Goal: Task Accomplishment & Management: Complete application form

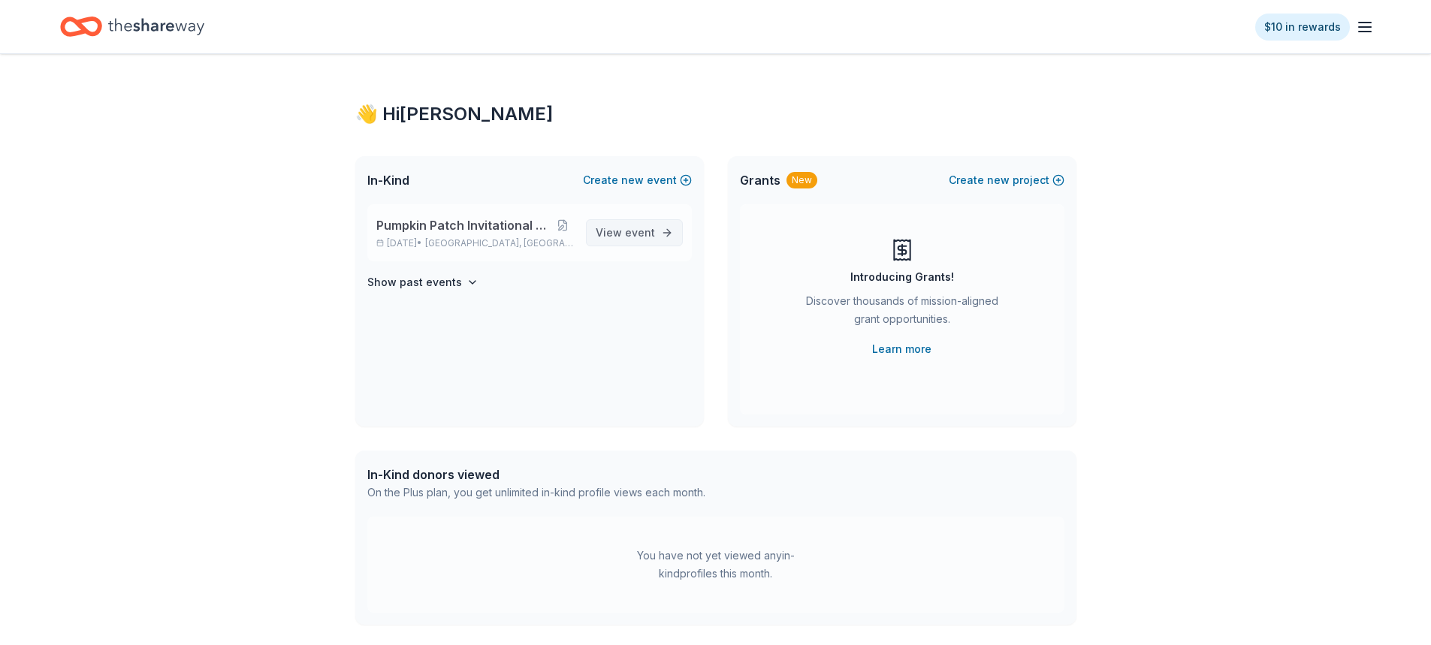
click at [605, 238] on span "View event" at bounding box center [625, 233] width 59 height 18
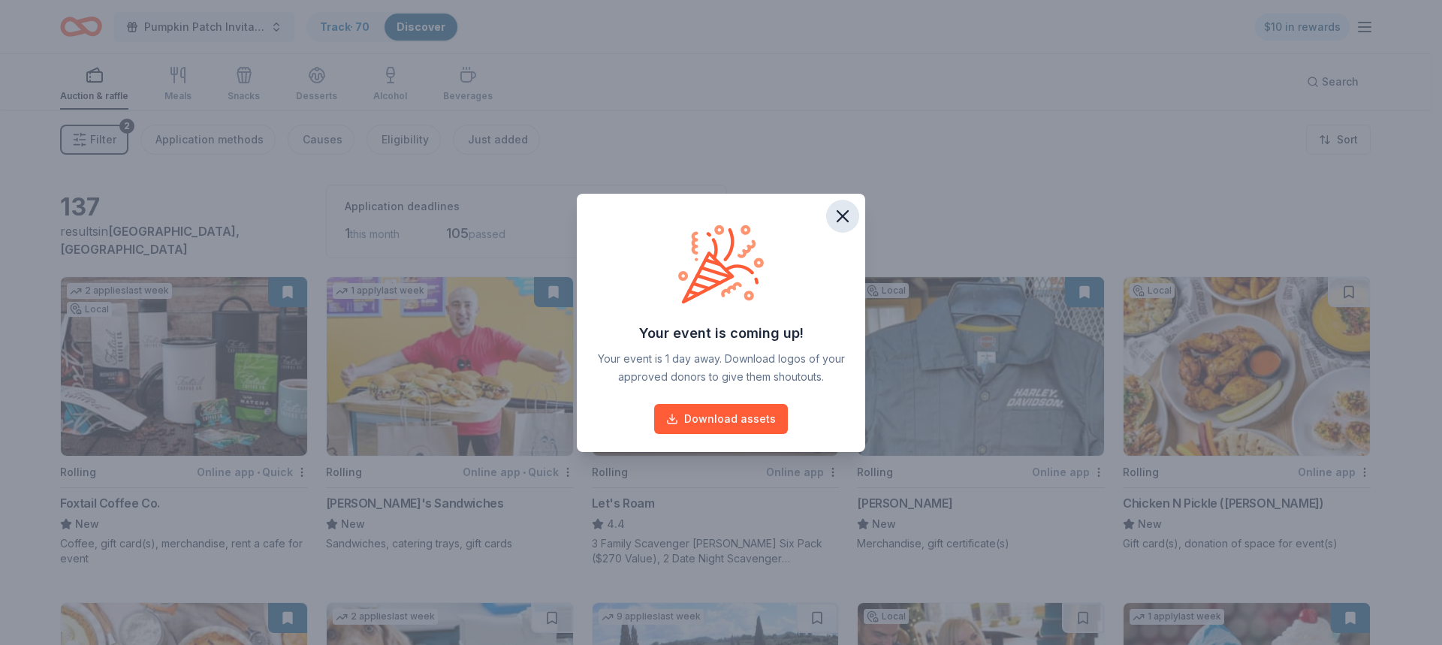
click at [847, 217] on icon "button" at bounding box center [842, 216] width 21 height 21
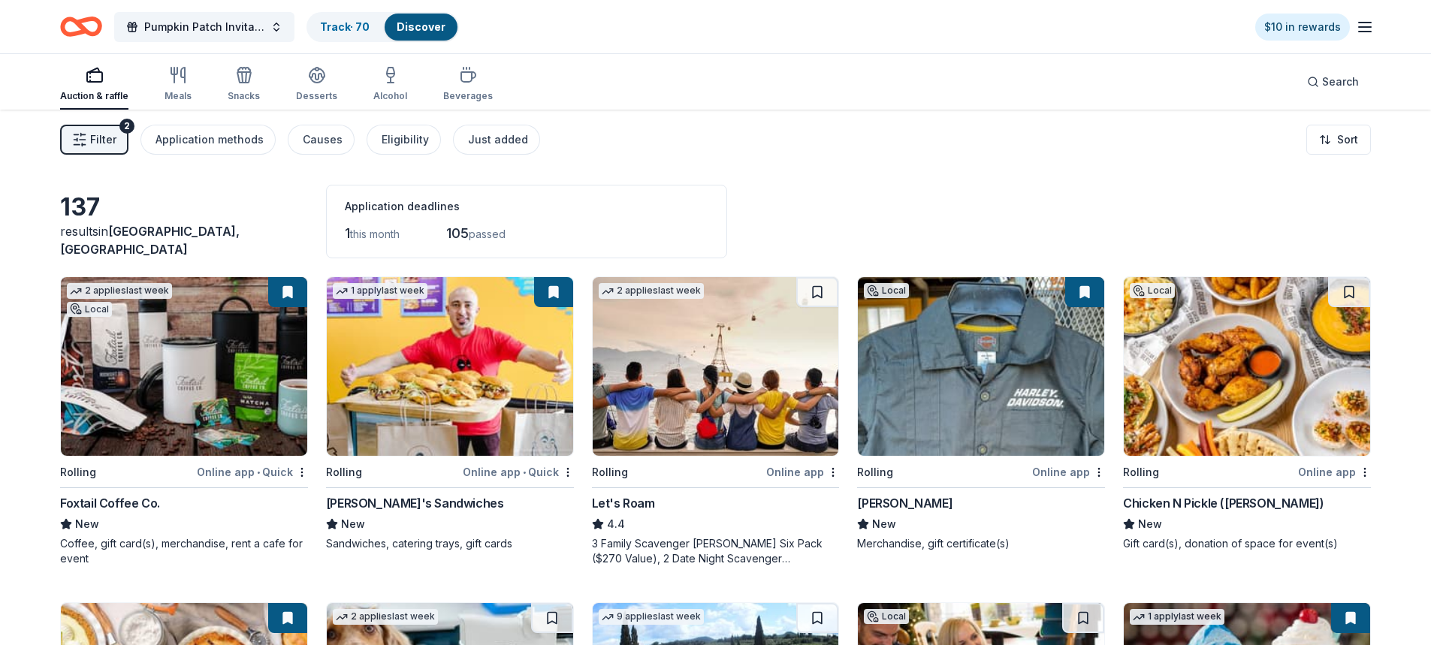
click at [82, 31] on icon "Home" at bounding box center [73, 26] width 23 height 15
click at [375, 31] on div "Track · 70" at bounding box center [345, 27] width 74 height 27
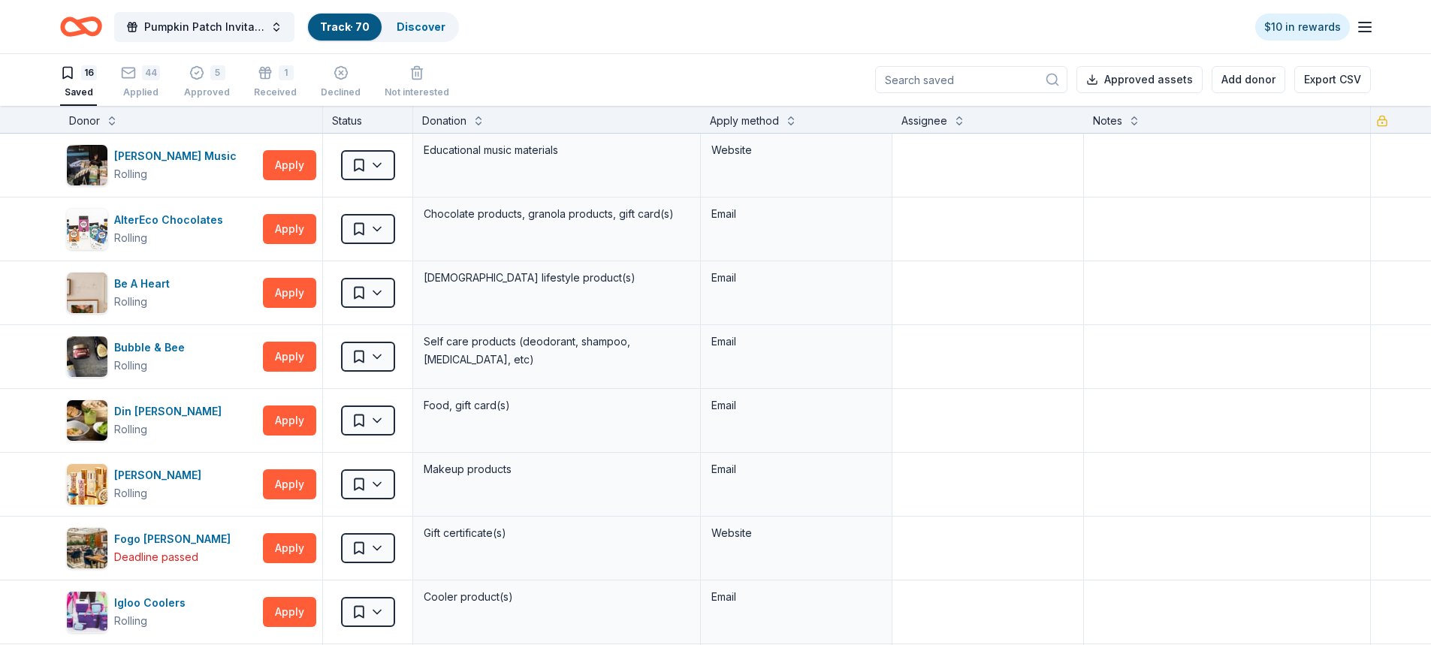
click at [85, 35] on icon "Home" at bounding box center [81, 26] width 42 height 35
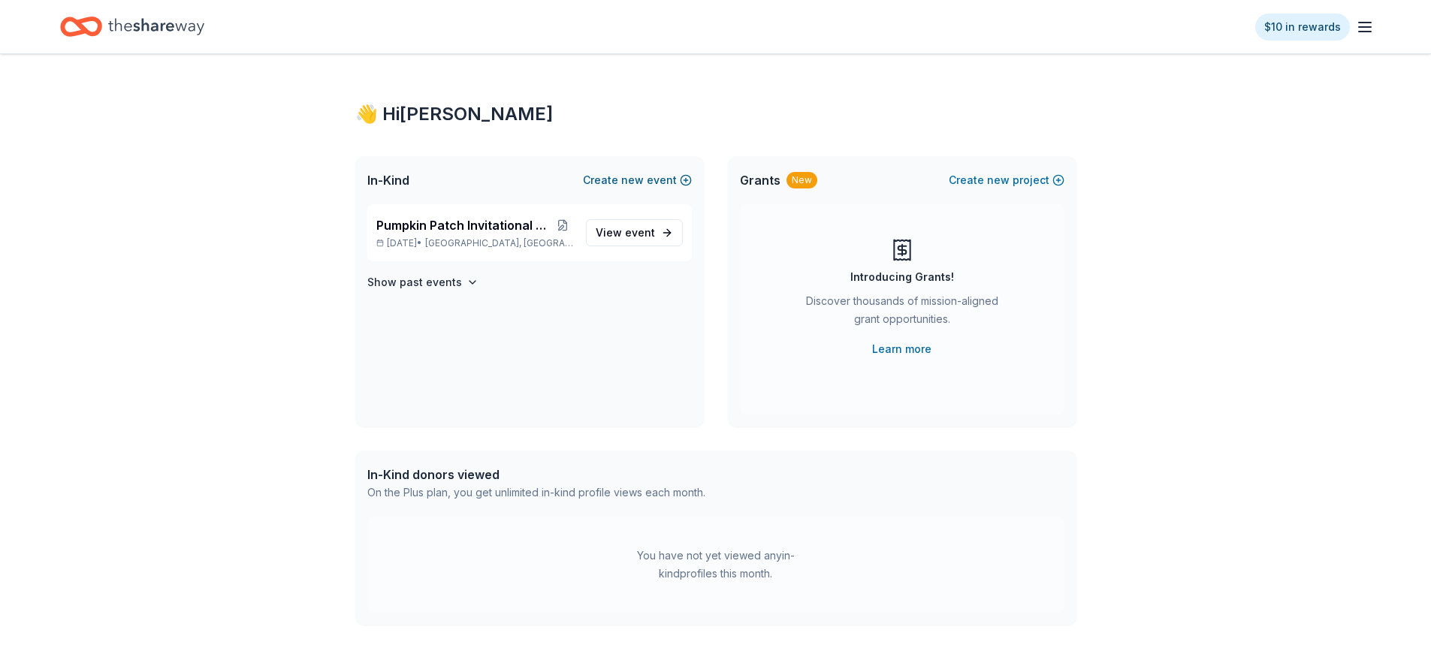
click at [627, 184] on span "new" at bounding box center [632, 180] width 23 height 18
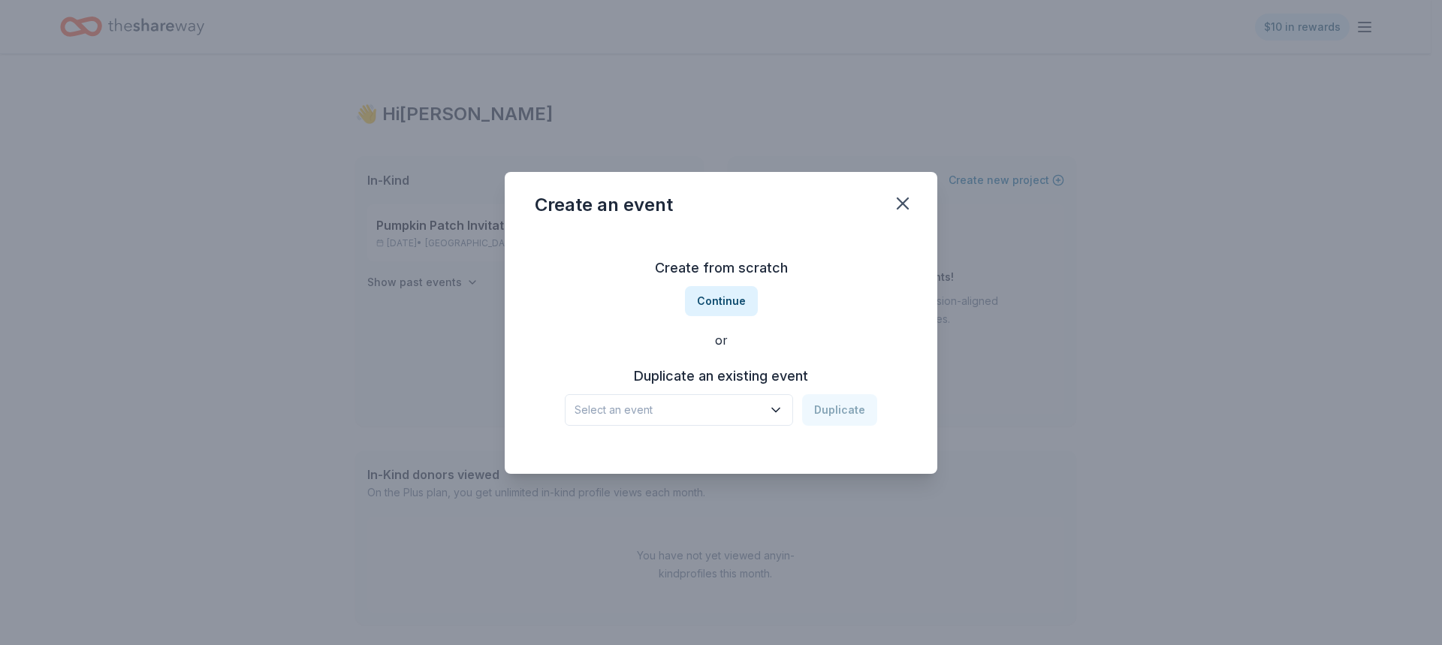
click at [691, 407] on span "Select an event" at bounding box center [669, 410] width 188 height 18
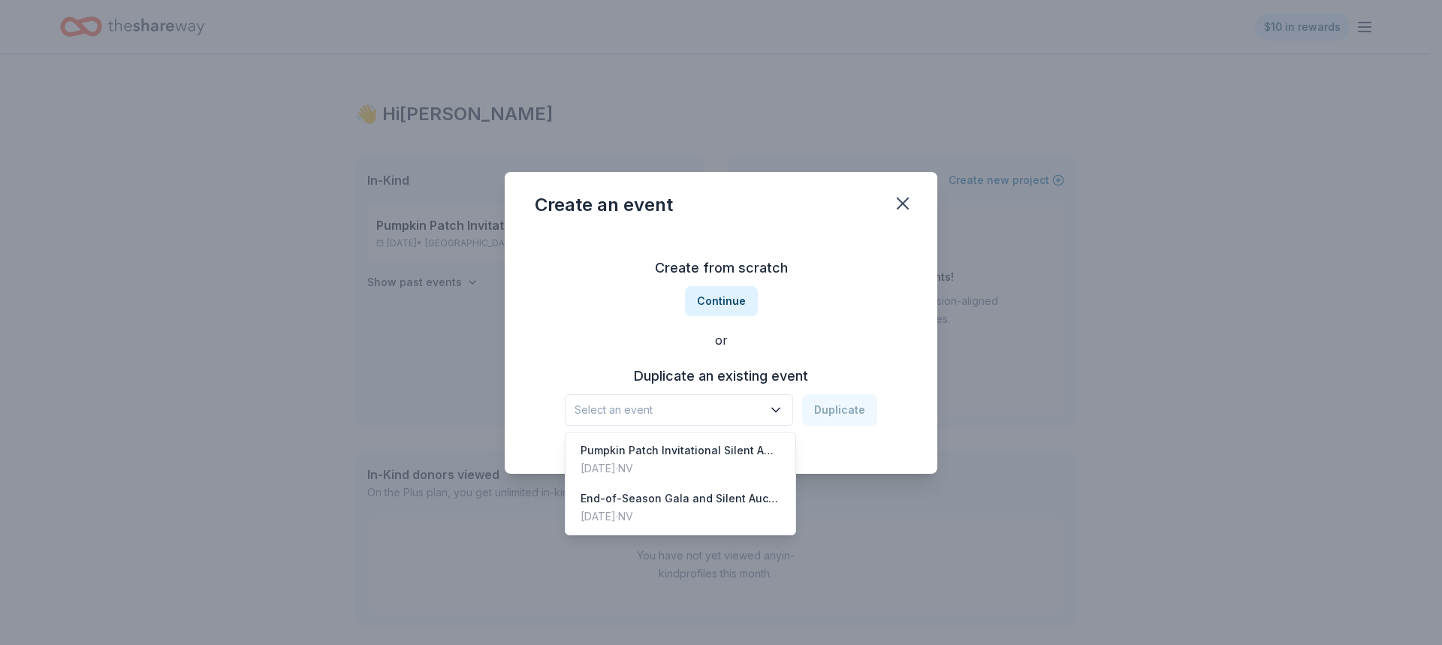
click at [709, 300] on div "Create from scratch Continue or Duplicate an existing event Select an event Dup…" at bounding box center [721, 341] width 373 height 218
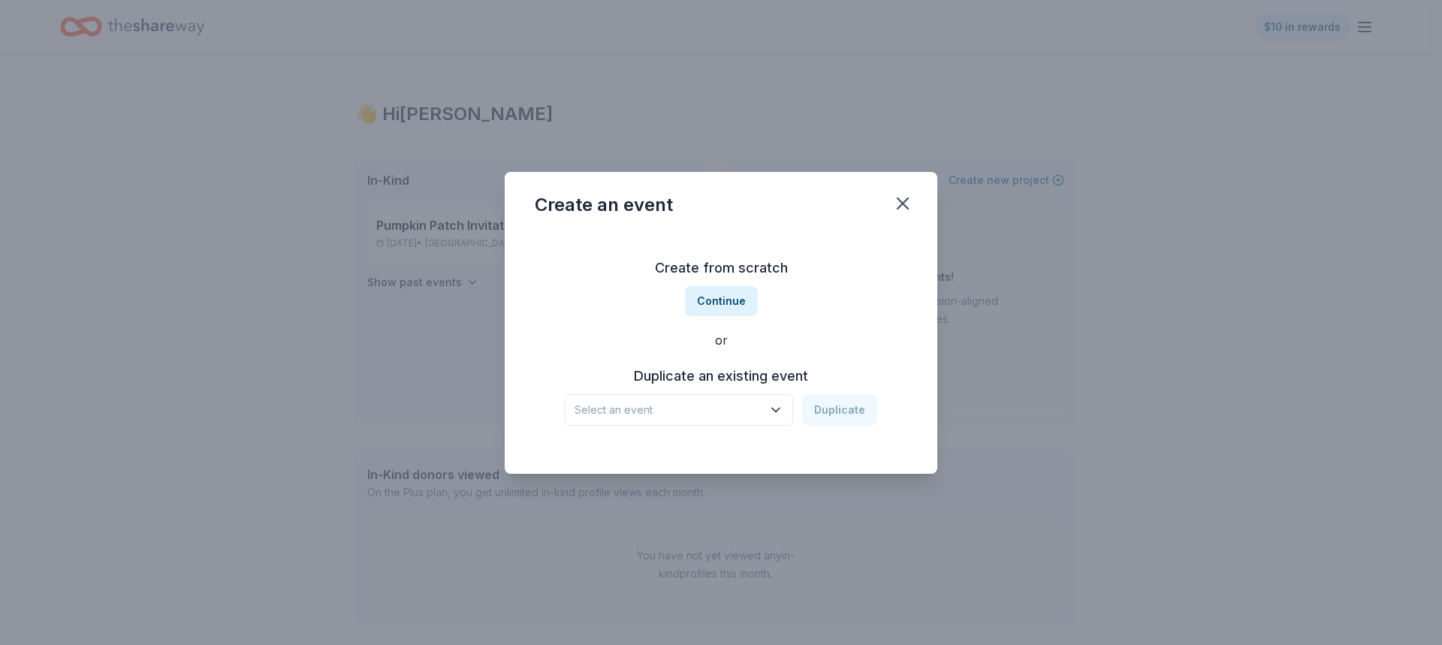
click at [709, 300] on button "Continue" at bounding box center [721, 301] width 73 height 30
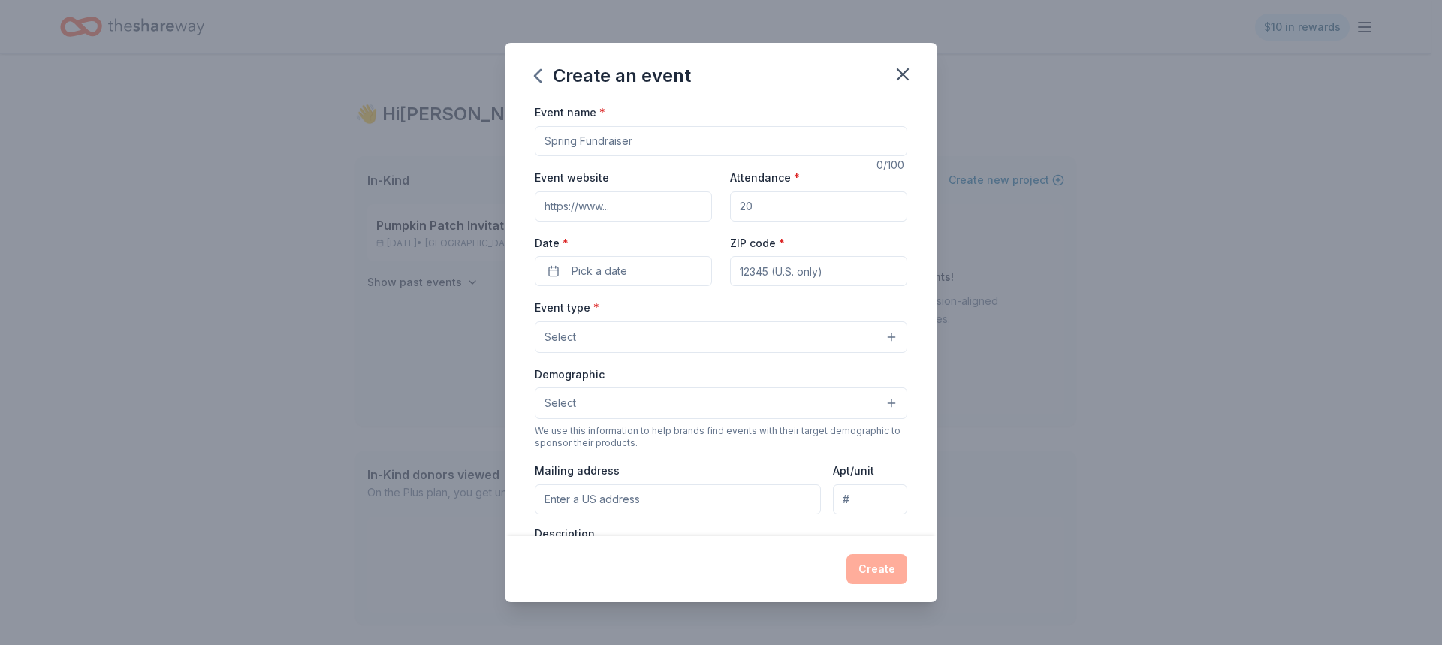
click at [578, 143] on input "Event name *" at bounding box center [721, 141] width 373 height 30
type input "Fall Festival"
click at [666, 209] on input "Event website" at bounding box center [623, 207] width 177 height 30
paste input "https://www.fcalv.net/apps/pages/index.jsp?uREC_ID=339412&type=d"
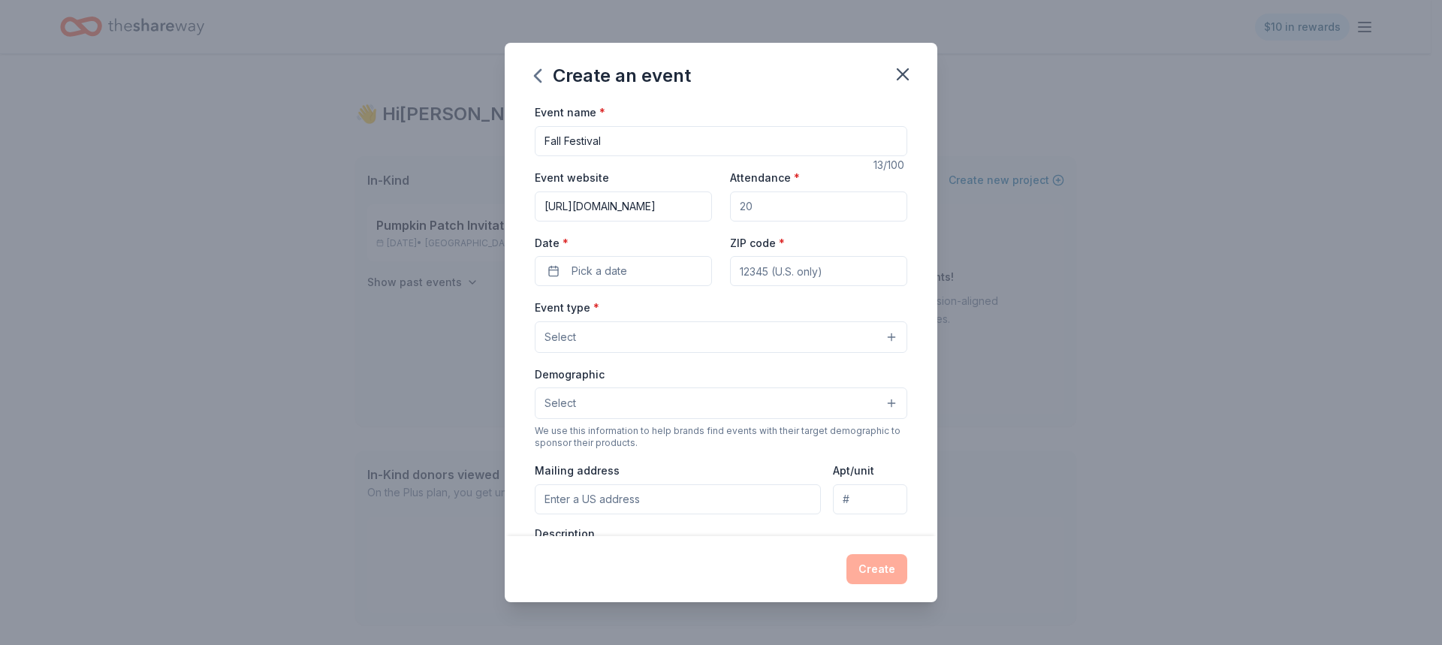
type input "https://www.fcalv.net/apps/pages/index.jsp?uREC_ID=339412&type=d"
click at [776, 204] on input "Attendance *" at bounding box center [818, 207] width 177 height 30
type input "1500"
click at [642, 274] on button "Pick a date" at bounding box center [623, 271] width 177 height 30
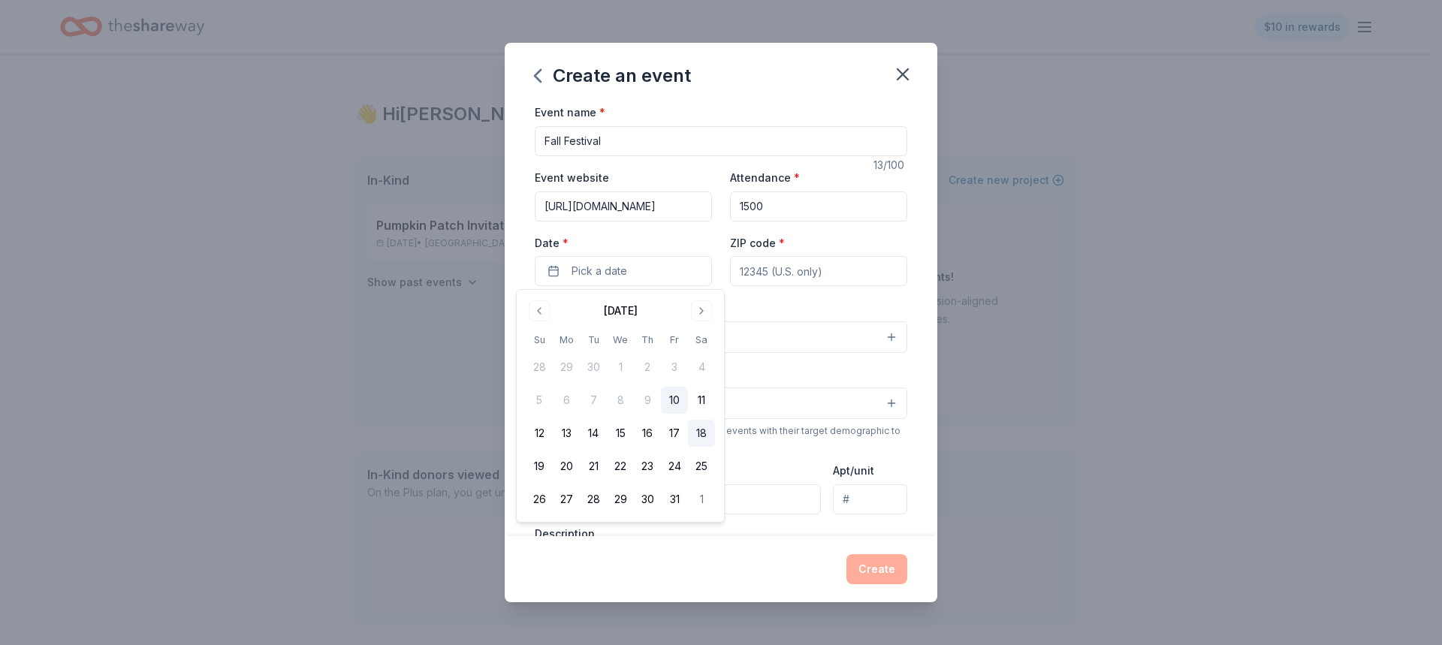
click at [703, 435] on button "18" at bounding box center [701, 433] width 27 height 27
click at [792, 279] on input "ZIP code *" at bounding box center [818, 271] width 177 height 30
type input "89130"
click at [612, 344] on button "Select" at bounding box center [721, 338] width 373 height 32
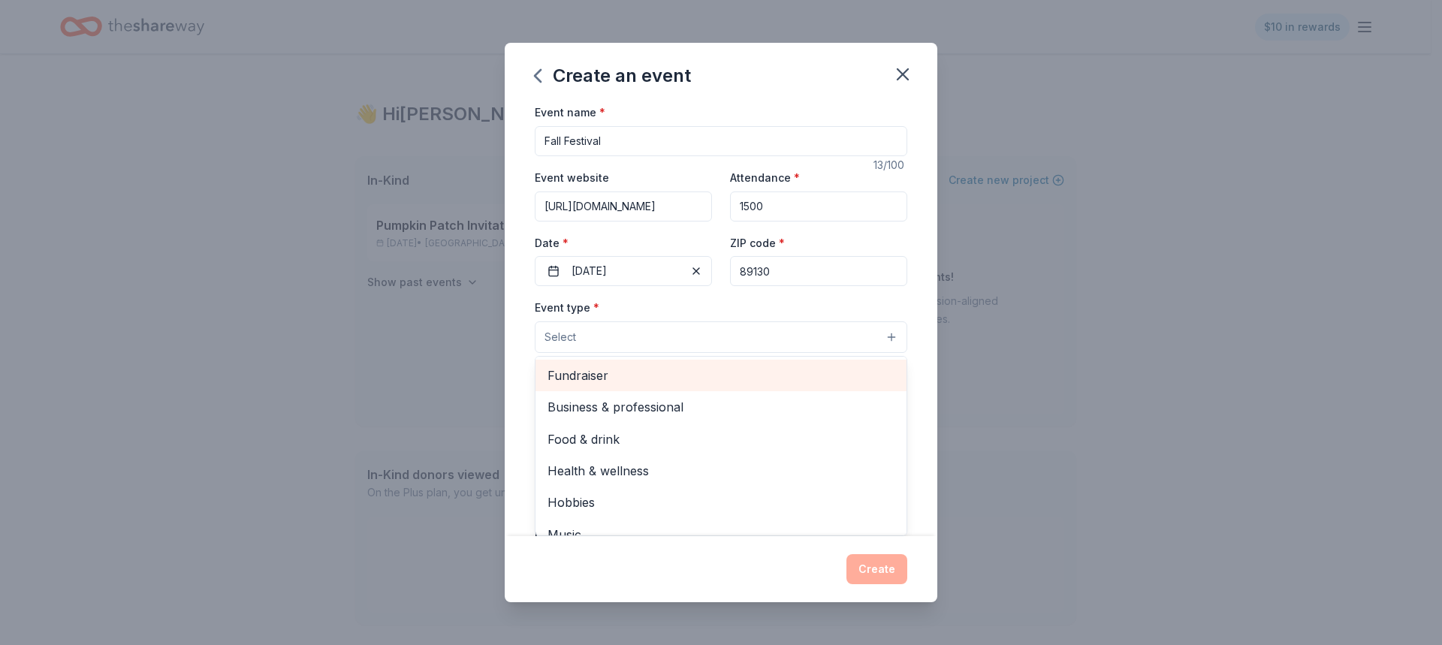
click at [597, 373] on span "Fundraiser" at bounding box center [721, 376] width 347 height 20
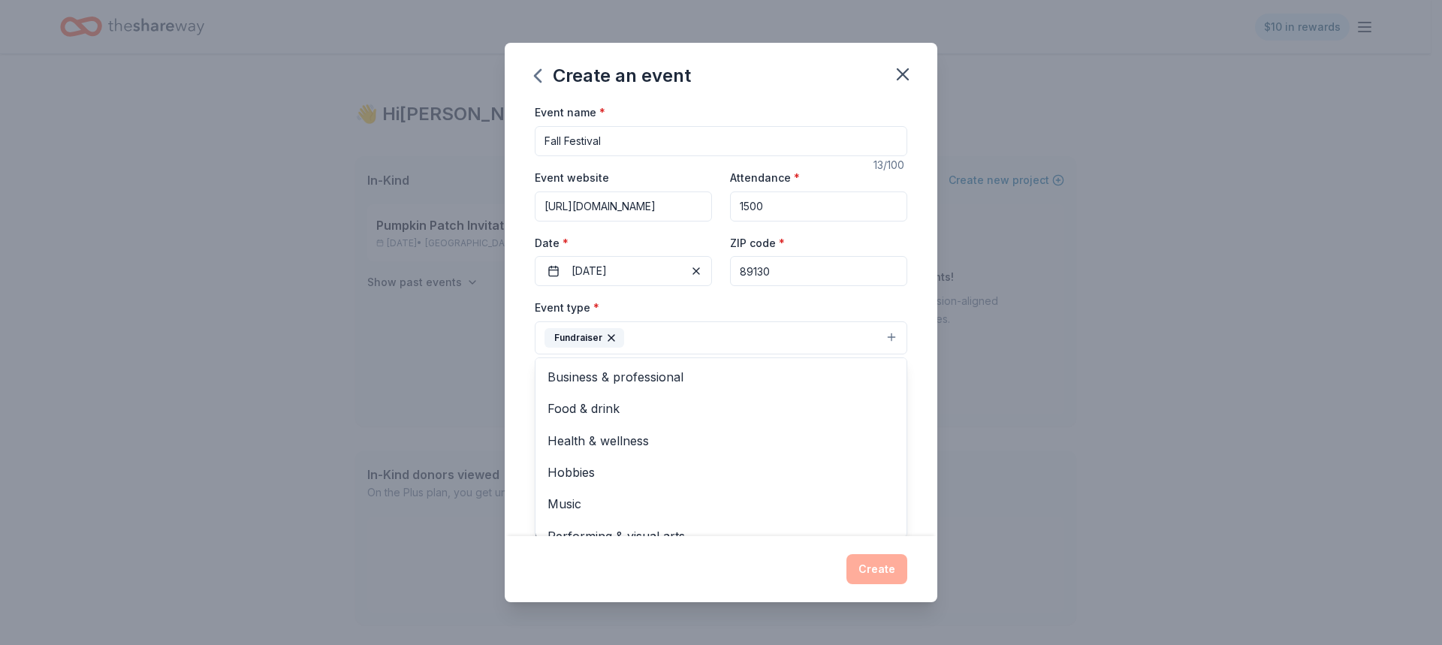
click at [527, 445] on div "Event name * Fall Festival 13 /100 Event website https://www.fcalv.net/apps/pag…" at bounding box center [721, 319] width 433 height 433
click at [592, 402] on button "Select" at bounding box center [721, 405] width 373 height 32
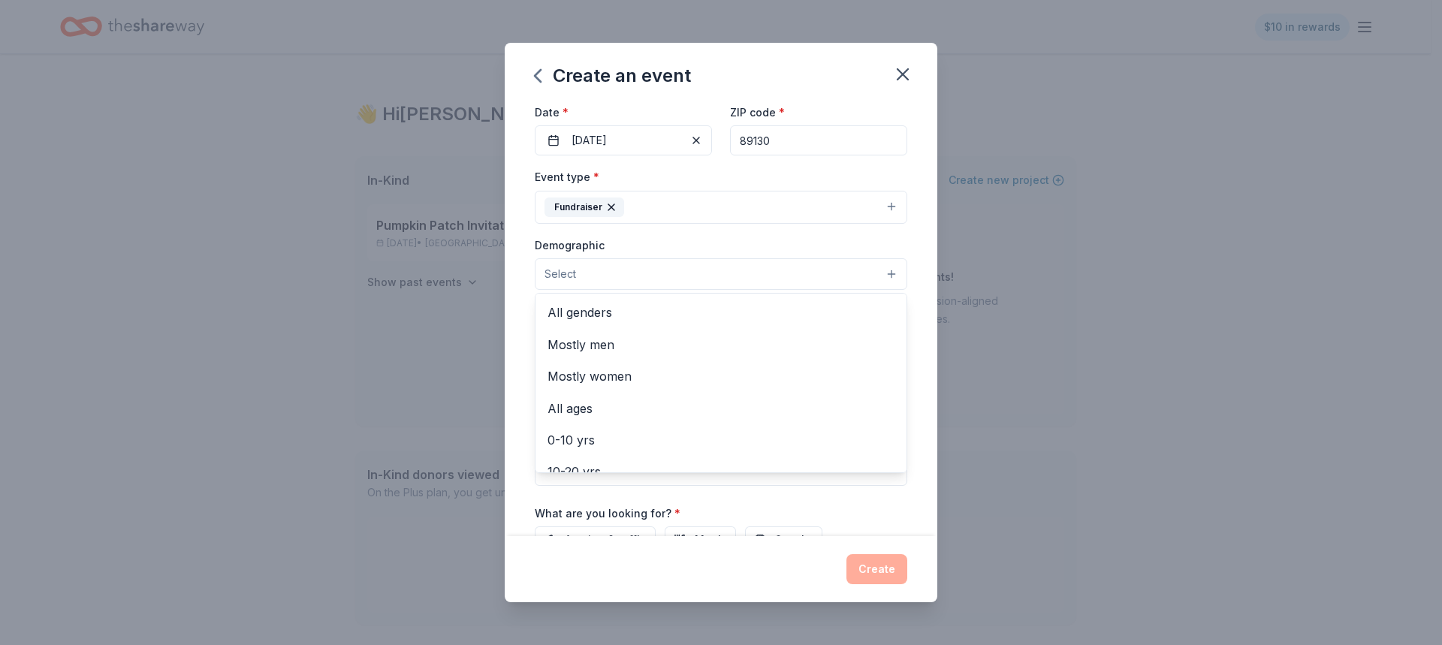
scroll to position [150, 0]
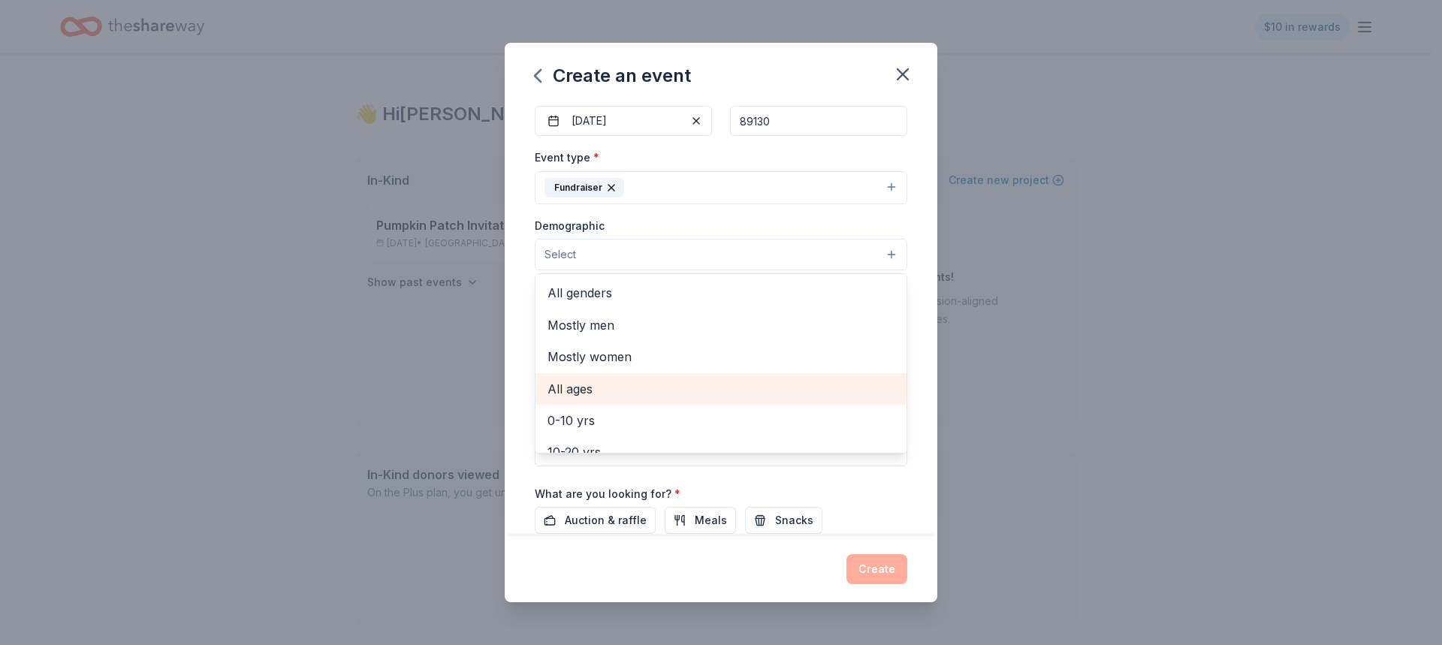
click at [575, 393] on span "All ages" at bounding box center [721, 389] width 347 height 20
click at [527, 349] on div "Event name * Fall Festival 13 /100 Event website https://www.fcalv.net/apps/pag…" at bounding box center [721, 319] width 433 height 433
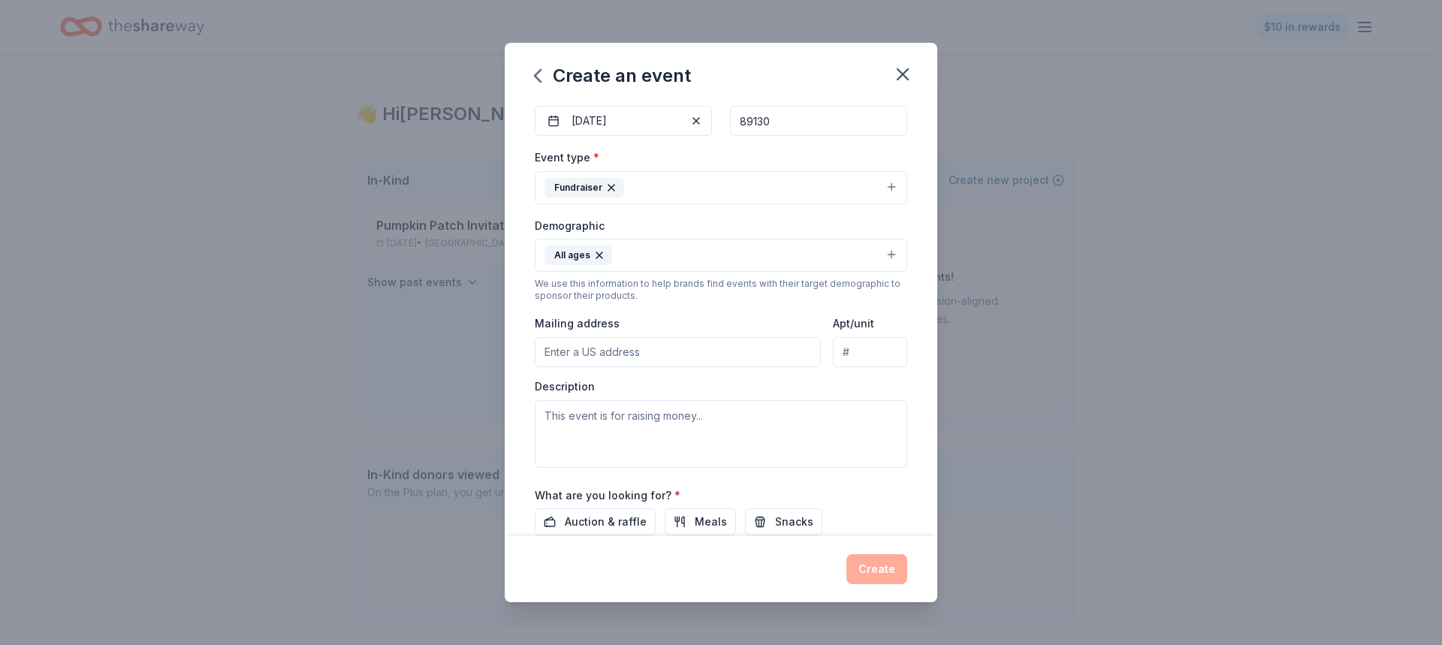
click at [845, 252] on button "All ages" at bounding box center [721, 255] width 373 height 33
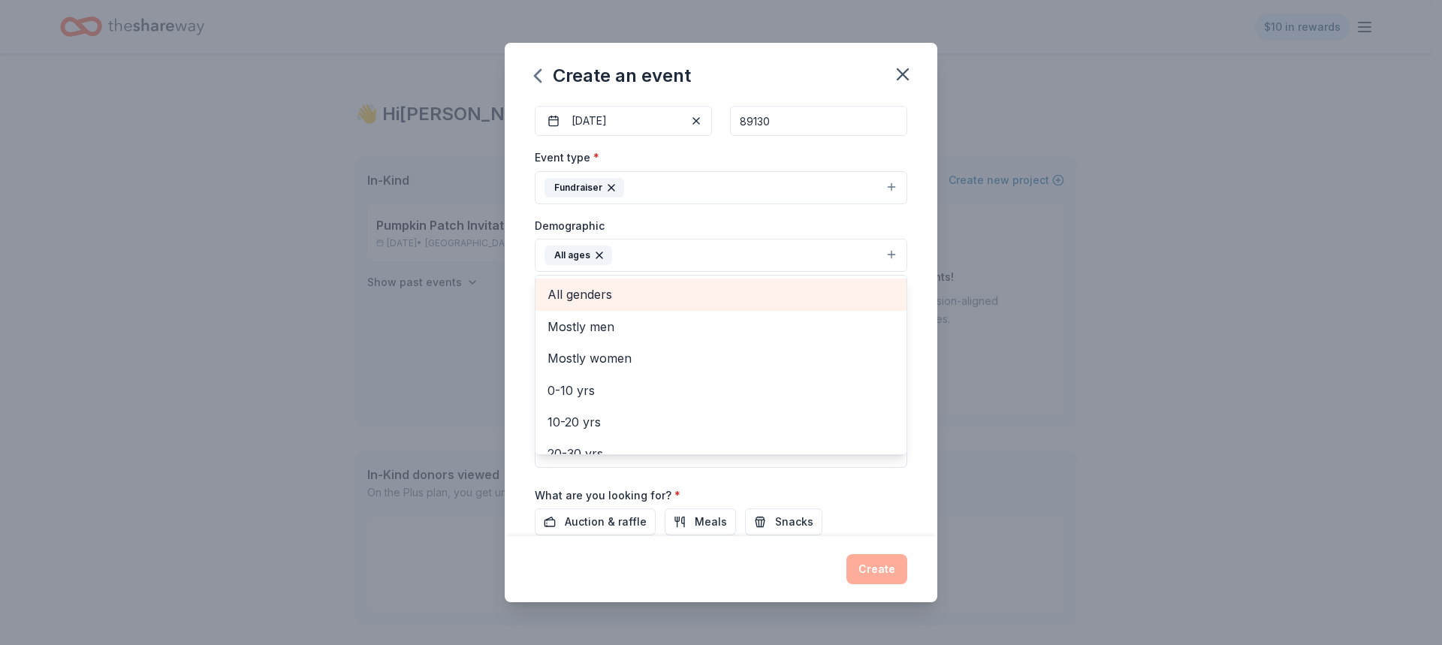
click at [606, 302] on span "All genders" at bounding box center [721, 295] width 347 height 20
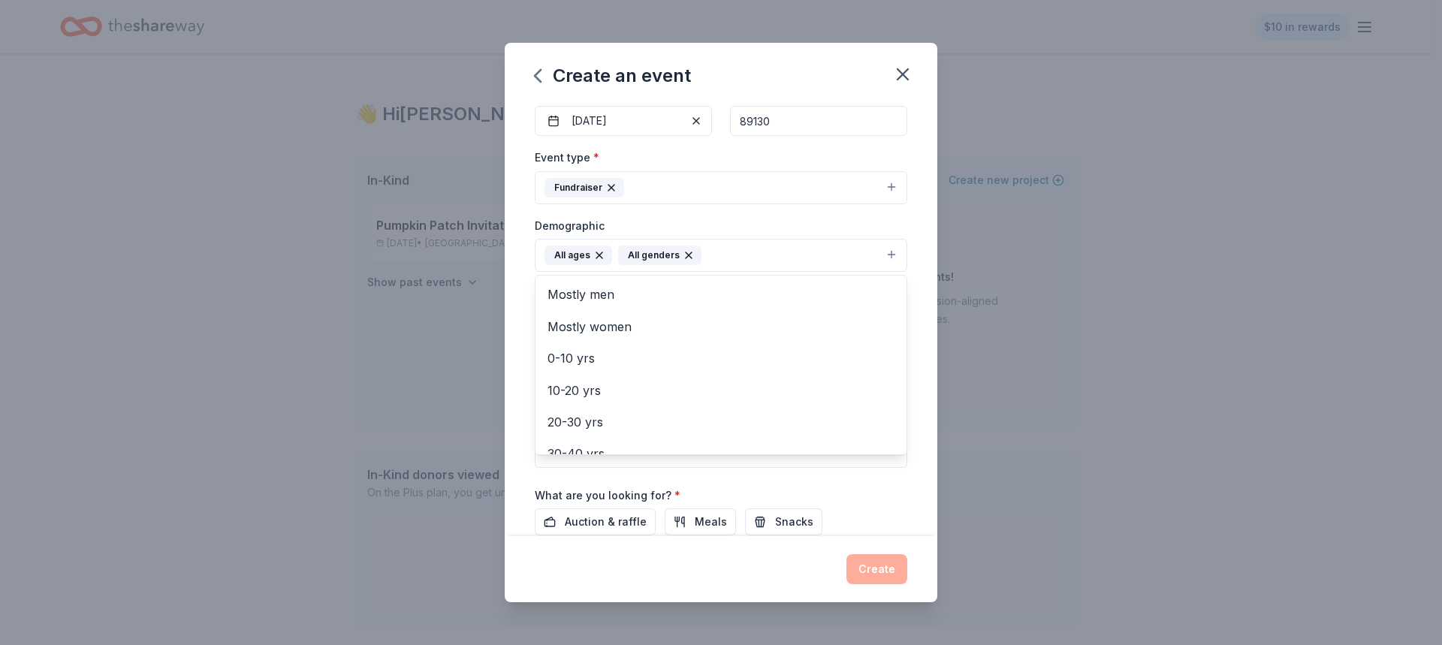
click at [527, 321] on div "Event name * Fall Festival 13 /100 Event website https://www.fcalv.net/apps/pag…" at bounding box center [721, 319] width 433 height 433
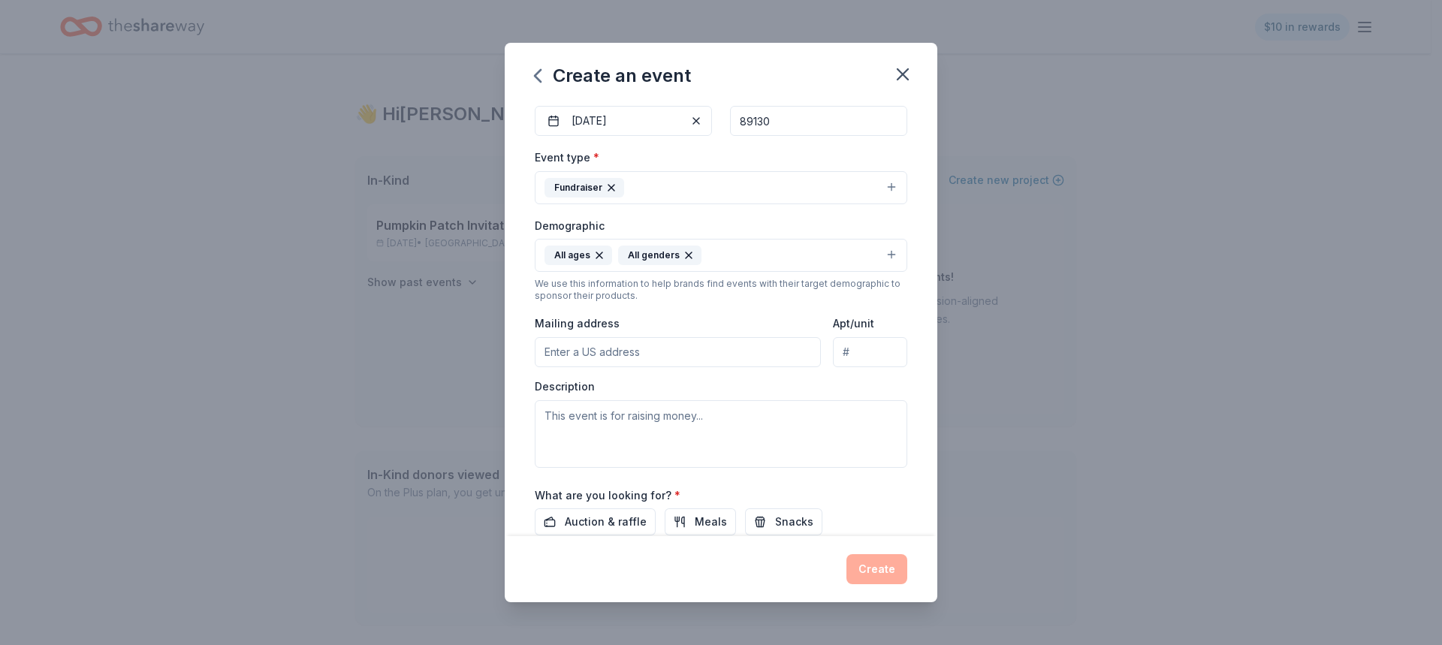
click at [636, 346] on input "Mailing address" at bounding box center [678, 352] width 286 height 30
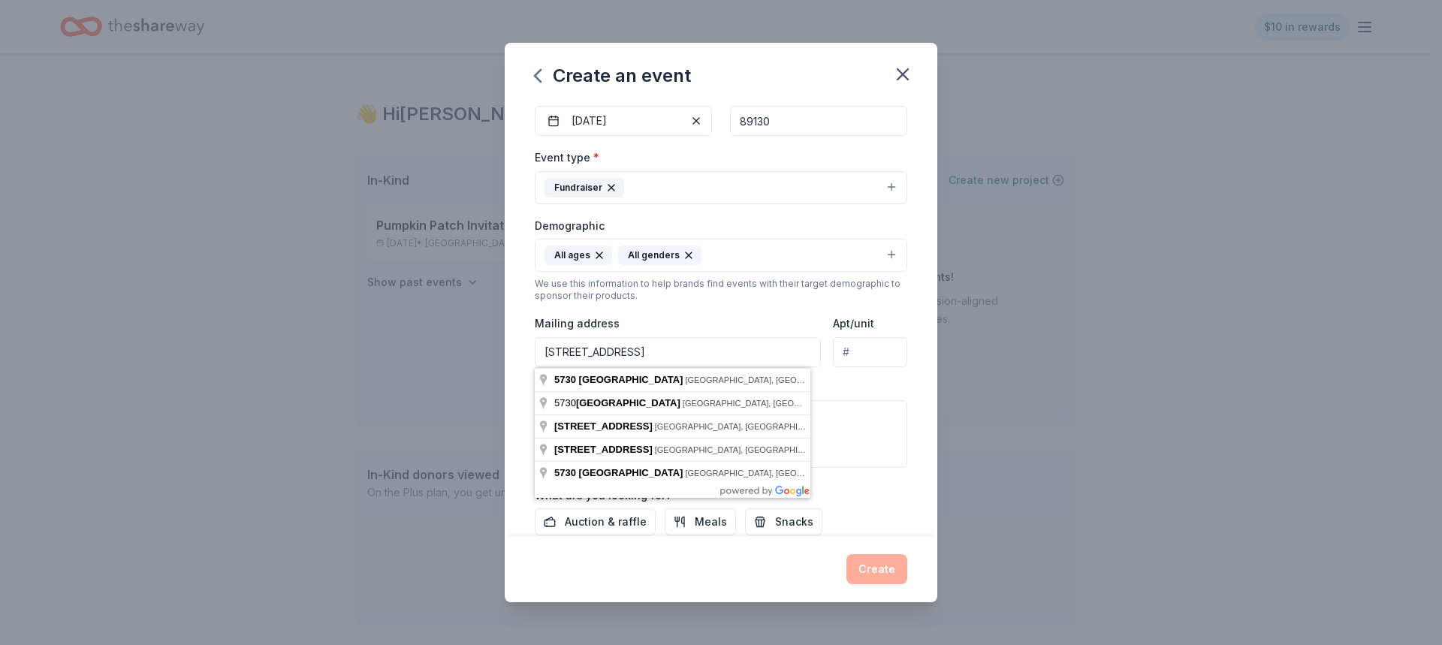
type input "5730 W Alexander Road"
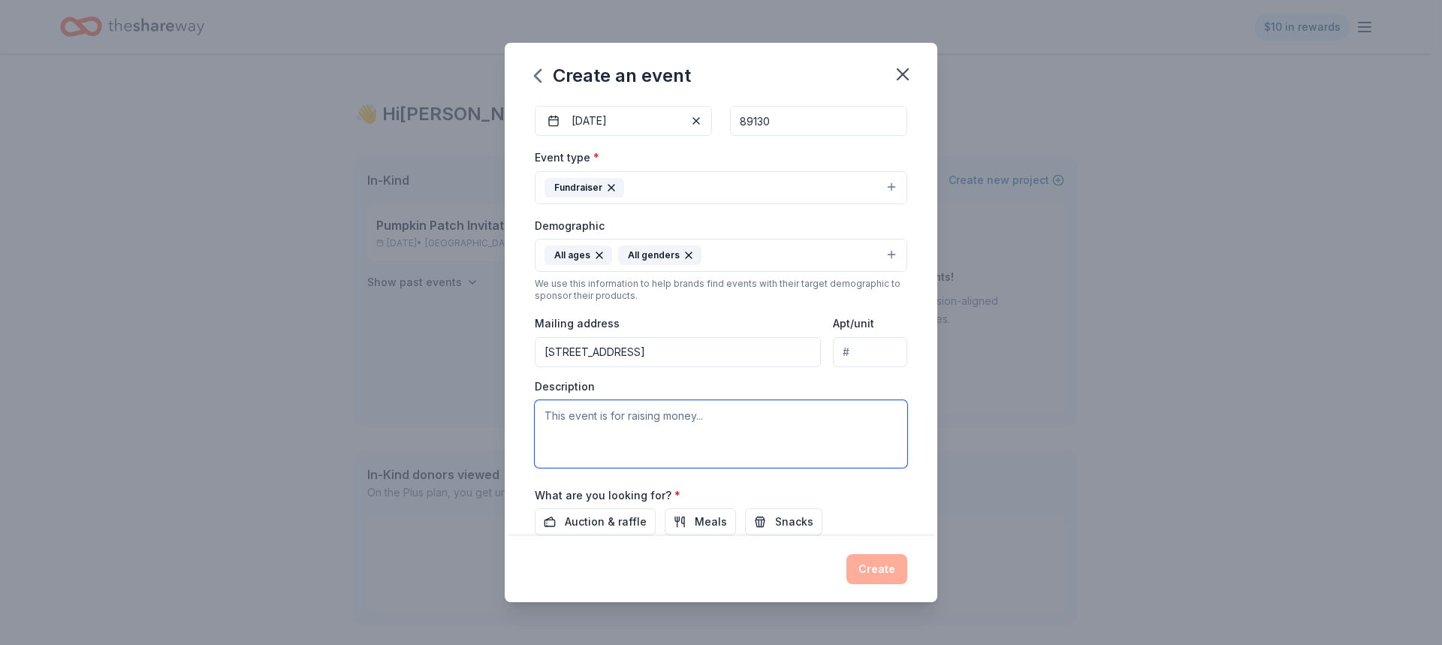
click at [681, 442] on textarea at bounding box center [721, 434] width 373 height 68
paste textarea "We are the Parent Teacher Organization (PTO) for Founders Classical Academy of …"
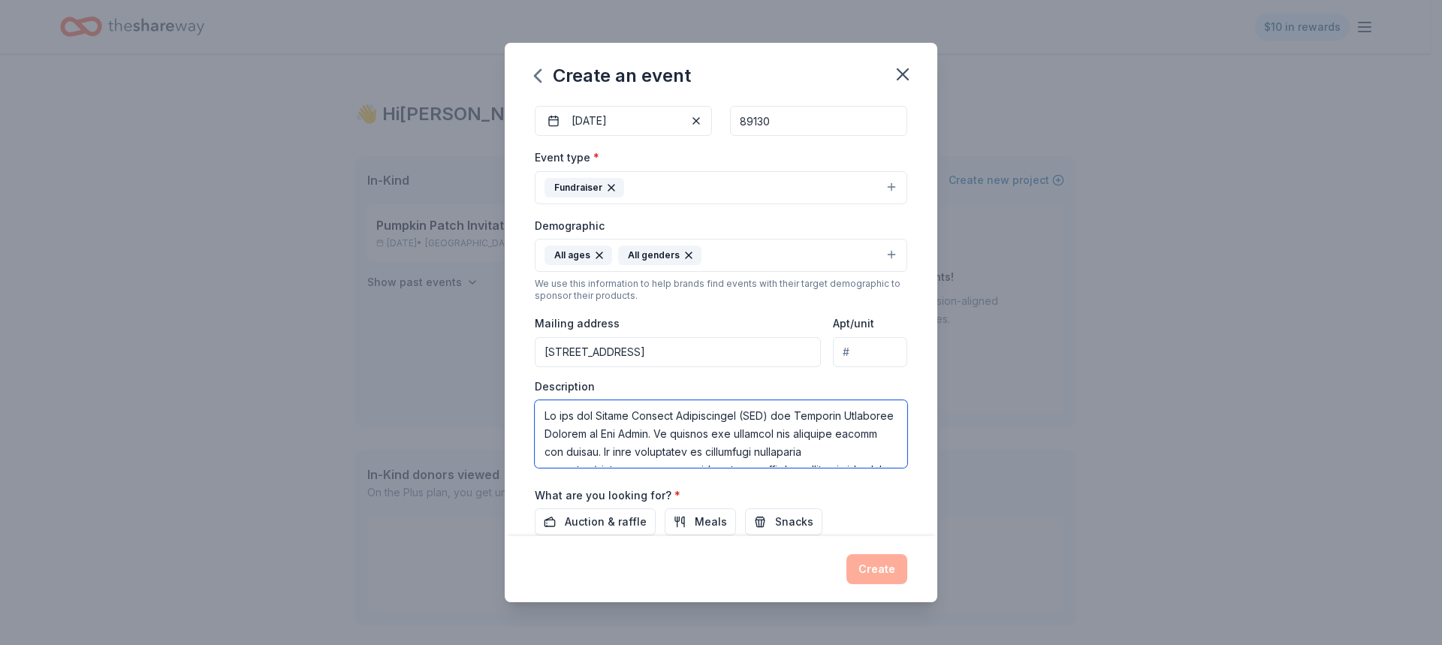
scroll to position [496, 0]
type textarea "We are the Parent Teacher Organization (PTO) for Founders Classical Academy of …"
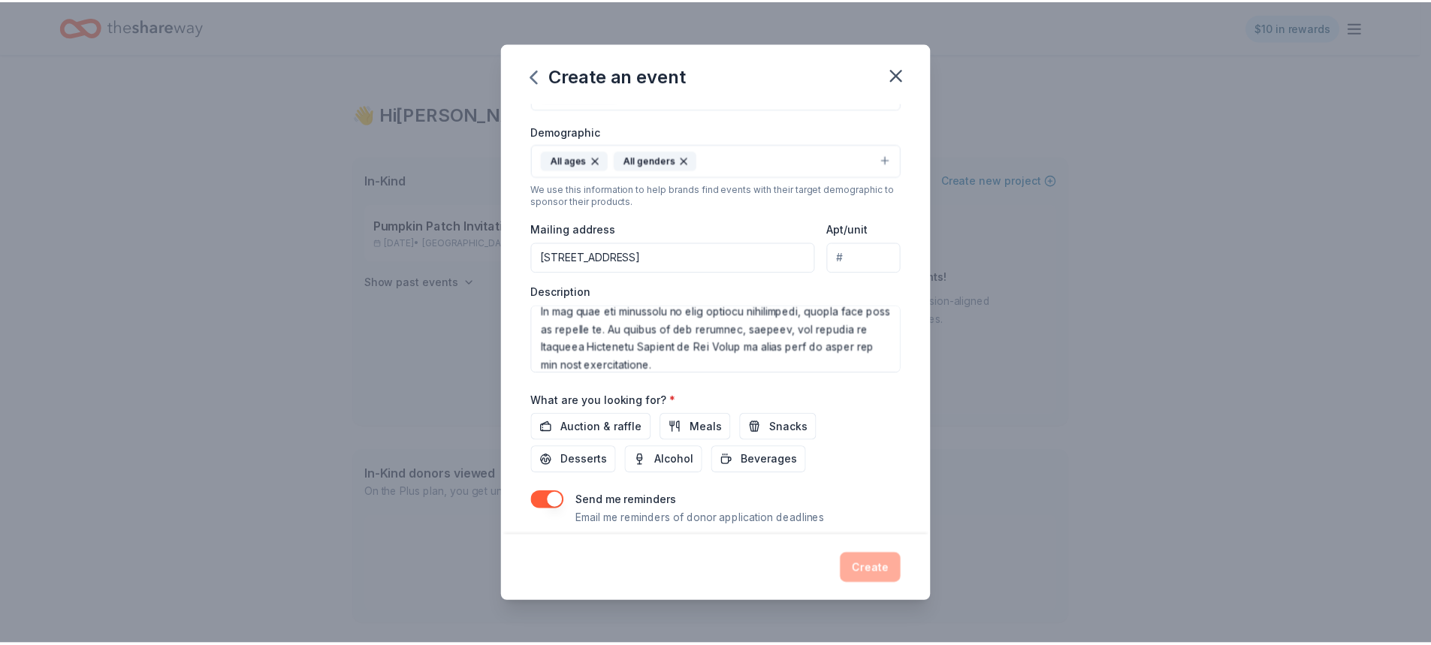
scroll to position [288, 0]
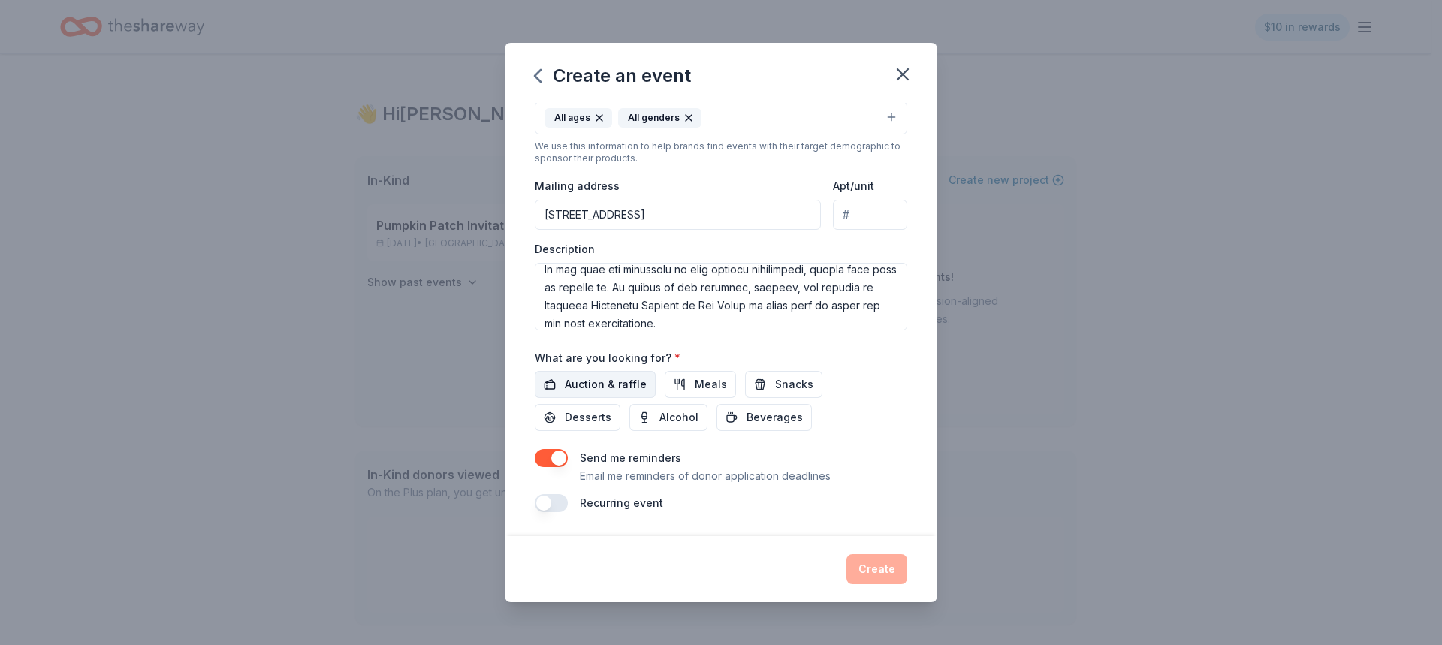
click at [631, 386] on span "Auction & raffle" at bounding box center [606, 385] width 82 height 18
click at [543, 459] on button "button" at bounding box center [551, 458] width 33 height 18
click at [863, 567] on button "Create" at bounding box center [877, 569] width 61 height 30
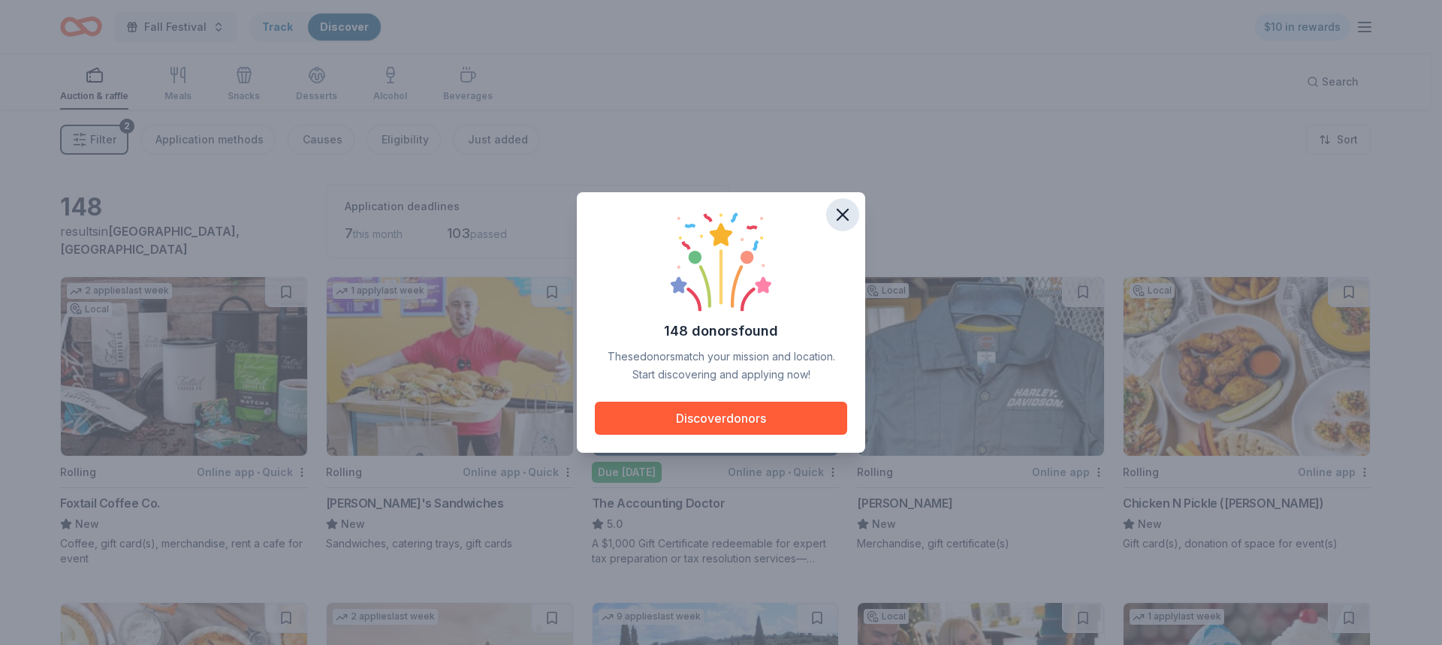
click at [839, 213] on icon "button" at bounding box center [842, 214] width 21 height 21
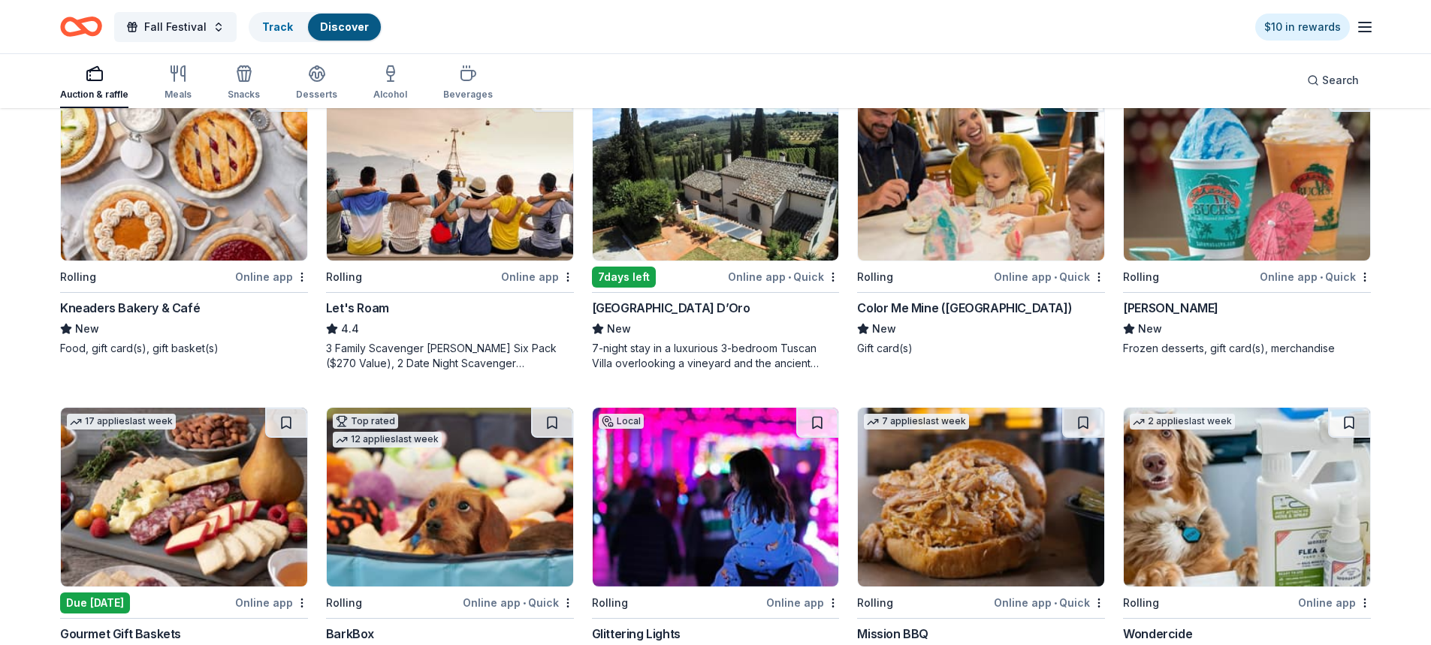
scroll to position [676, 0]
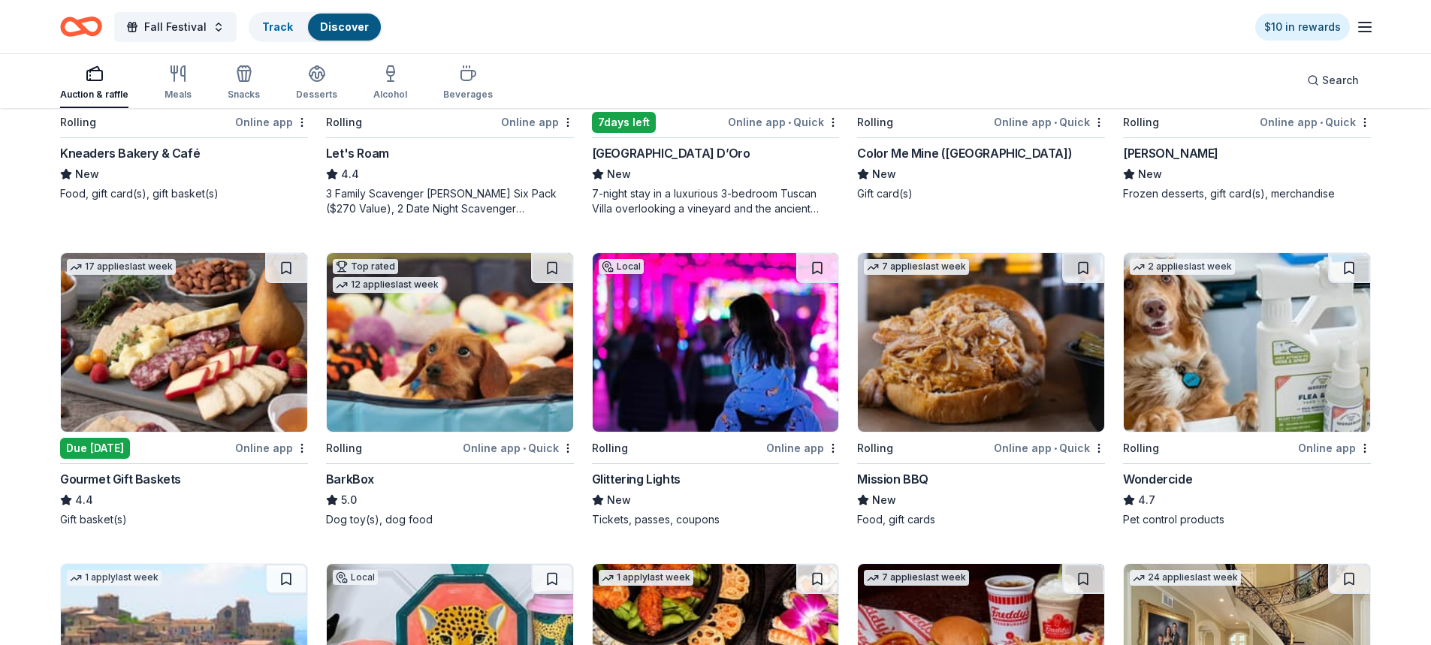
click at [183, 373] on img at bounding box center [184, 342] width 246 height 179
click at [287, 268] on button at bounding box center [286, 268] width 42 height 30
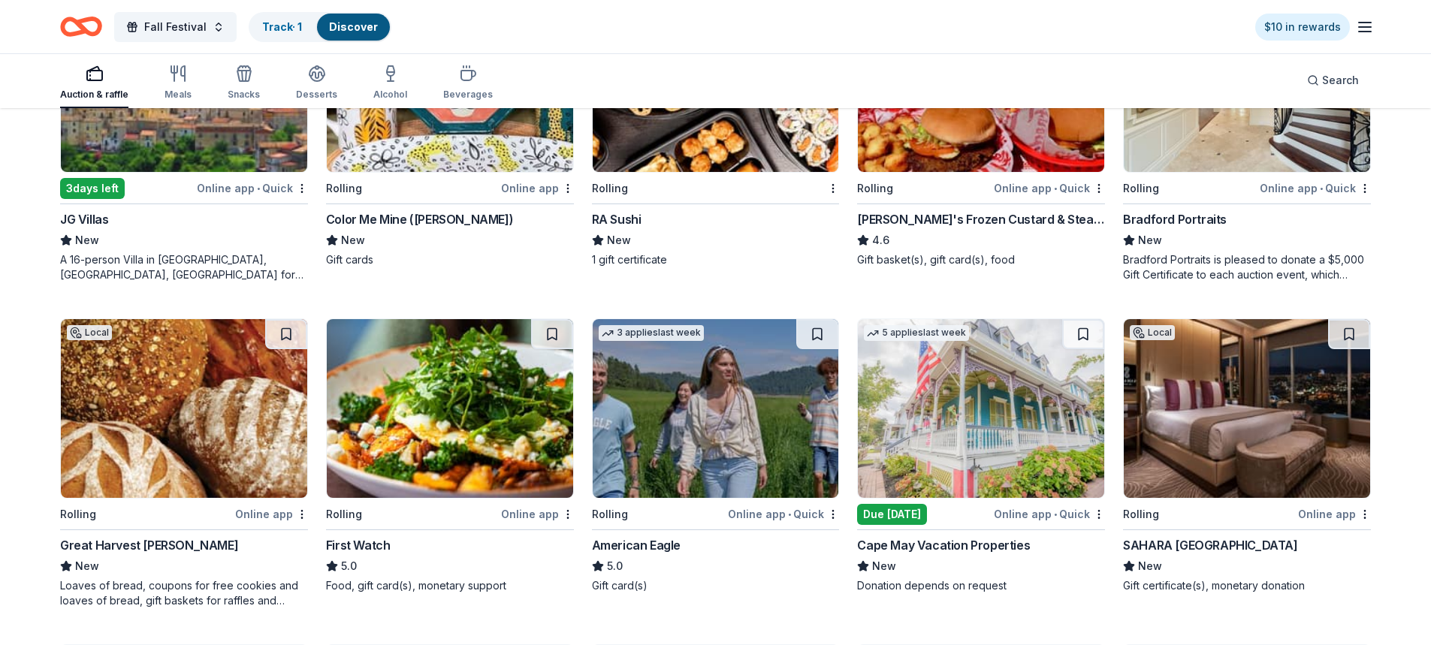
scroll to position [1380, 0]
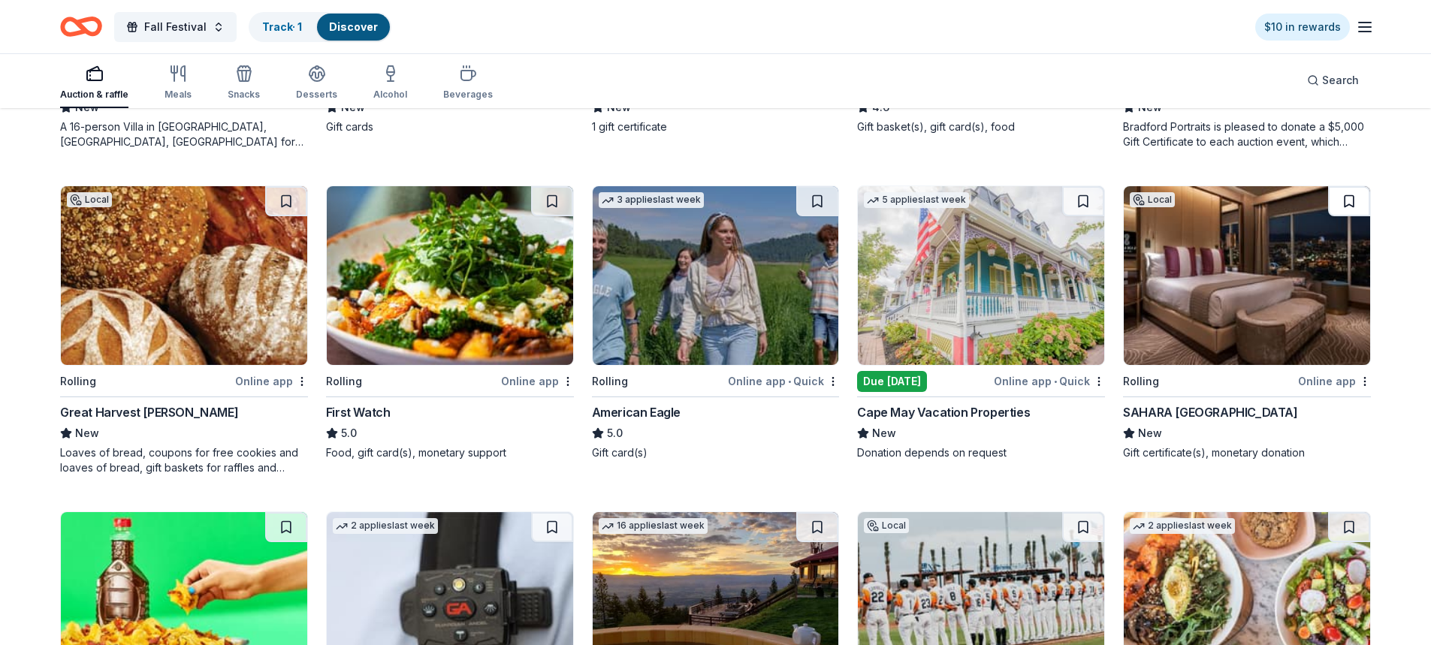
click at [1352, 199] on button at bounding box center [1349, 201] width 42 height 30
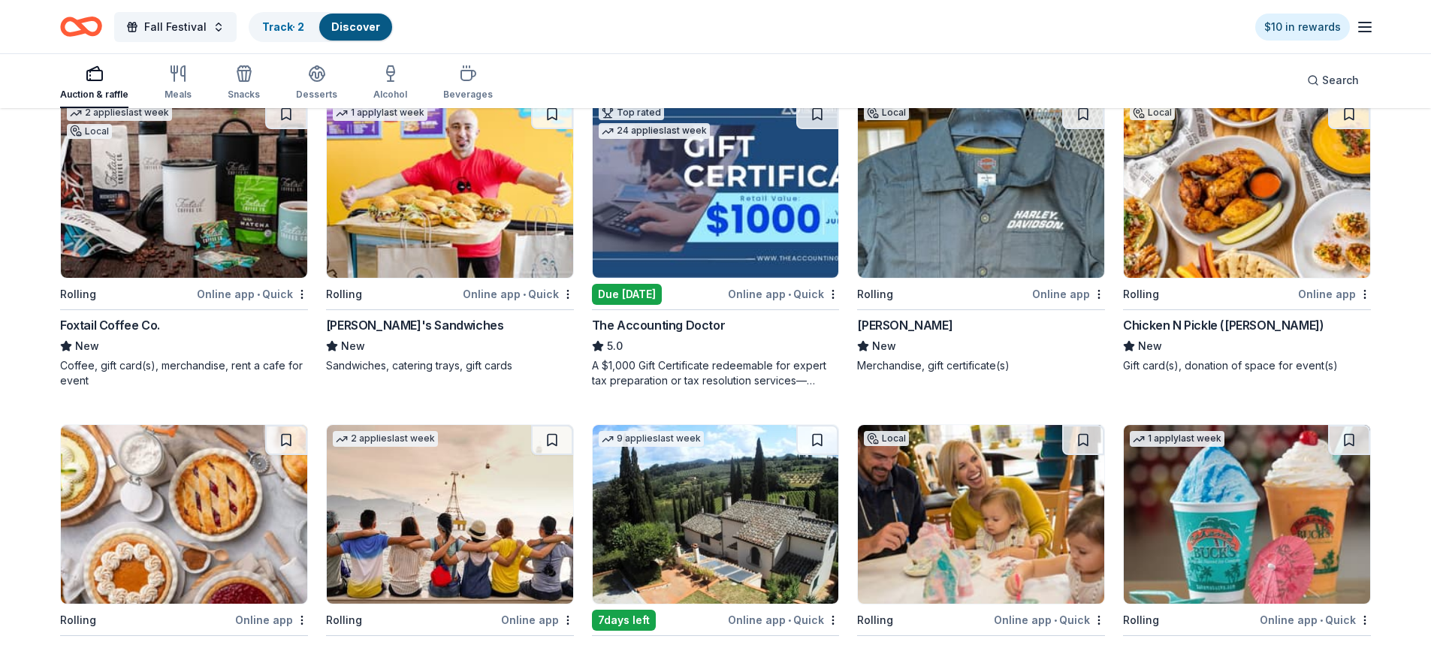
scroll to position [28, 0]
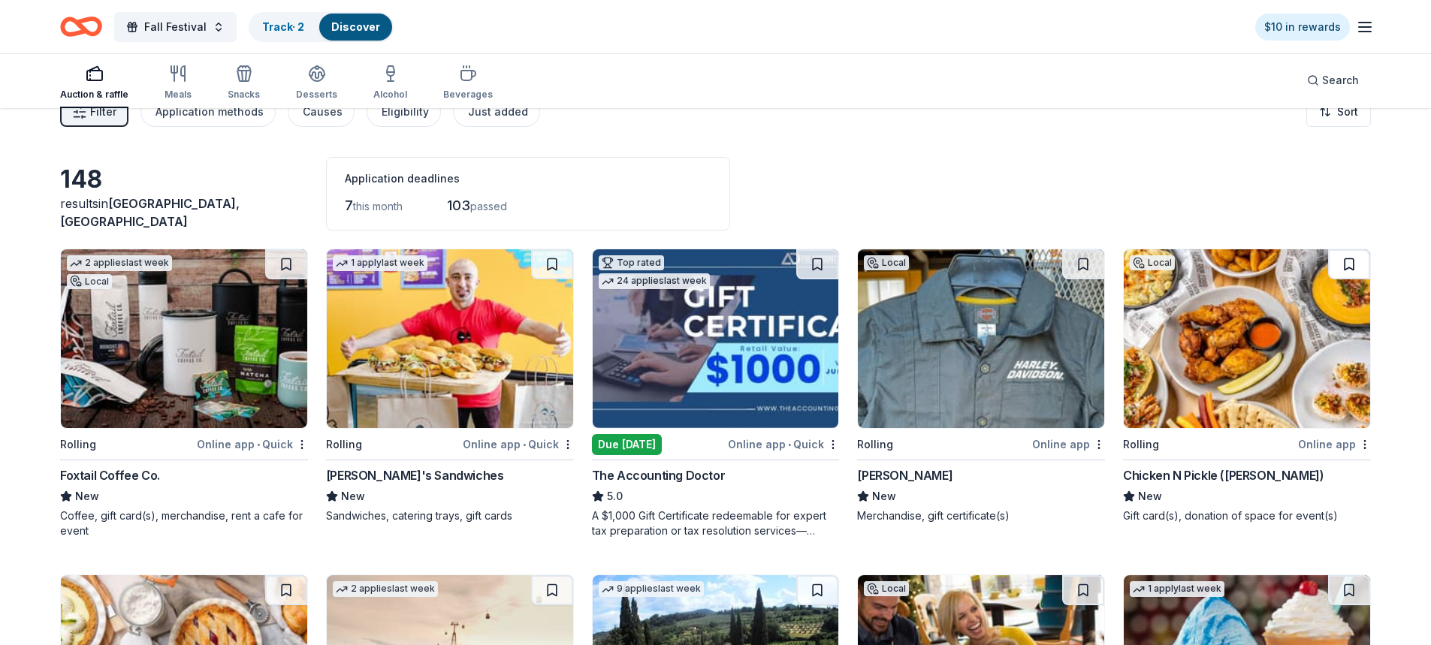
click at [1352, 262] on button at bounding box center [1349, 264] width 42 height 30
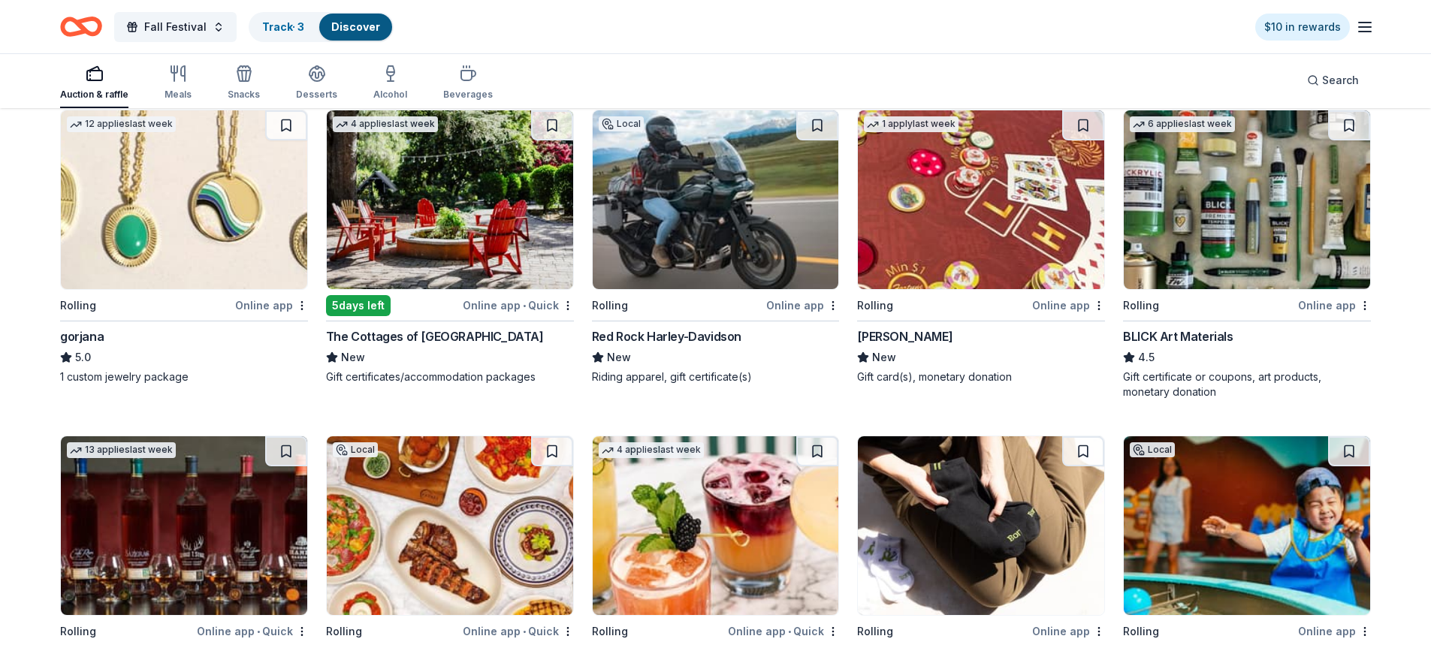
scroll to position [1882, 0]
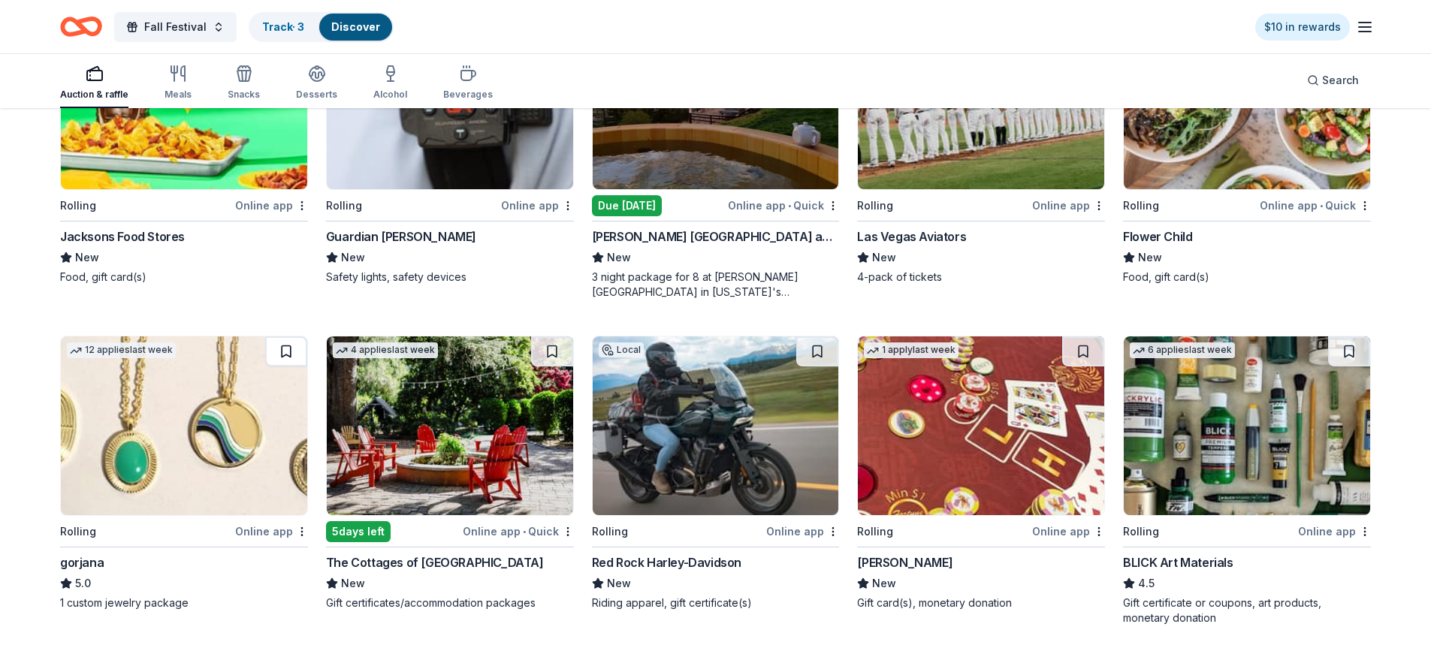
click at [287, 351] on button at bounding box center [286, 352] width 42 height 30
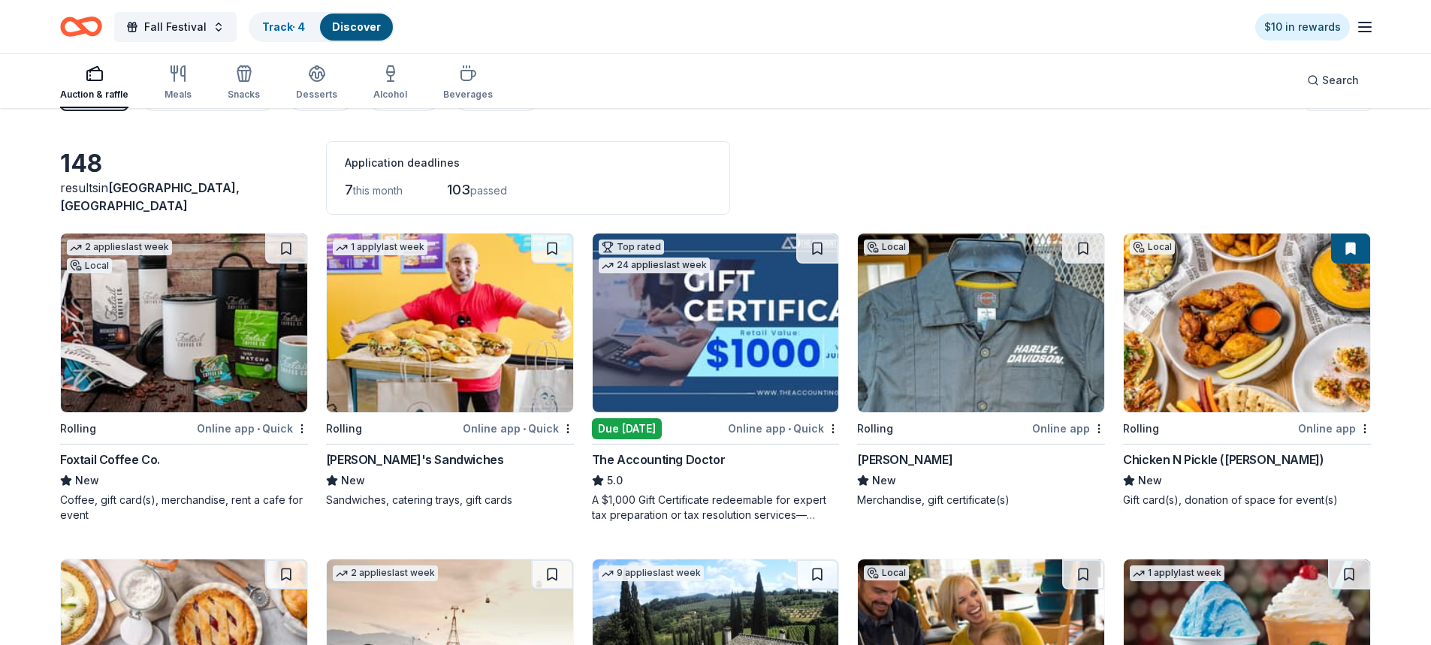
scroll to position [0, 0]
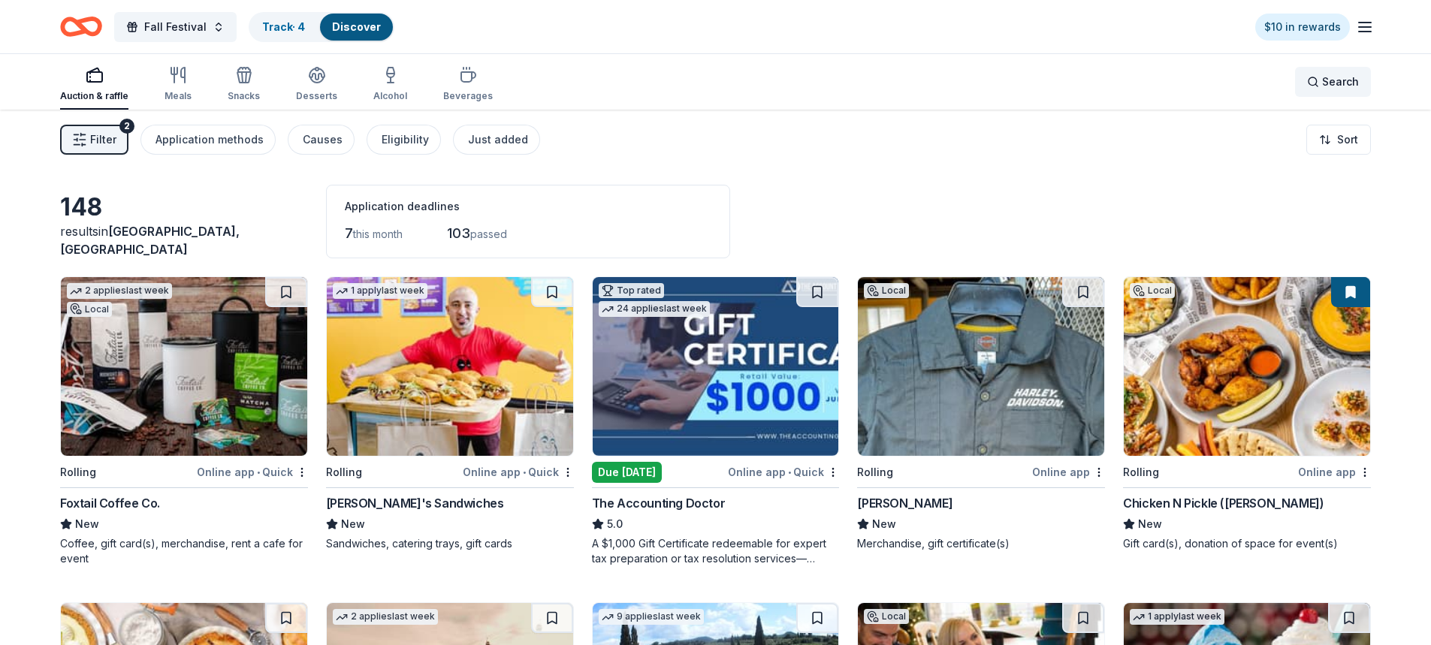
click at [1345, 75] on span "Search" at bounding box center [1340, 82] width 37 height 18
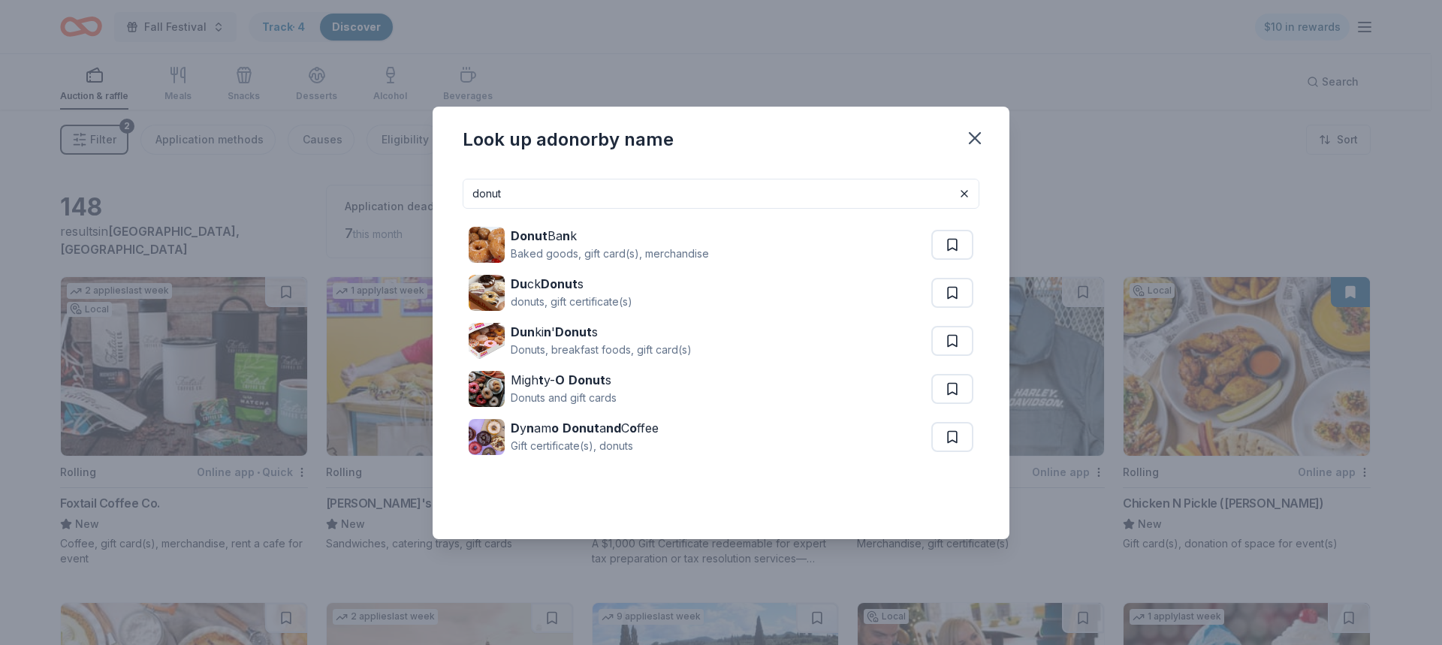
drag, startPoint x: 527, startPoint y: 206, endPoint x: 415, endPoint y: 202, distance: 112.0
click at [415, 202] on div "Look up a donor by name donut Donut Ba n k Baked goods, gift card(s), merchandi…" at bounding box center [721, 322] width 1442 height 645
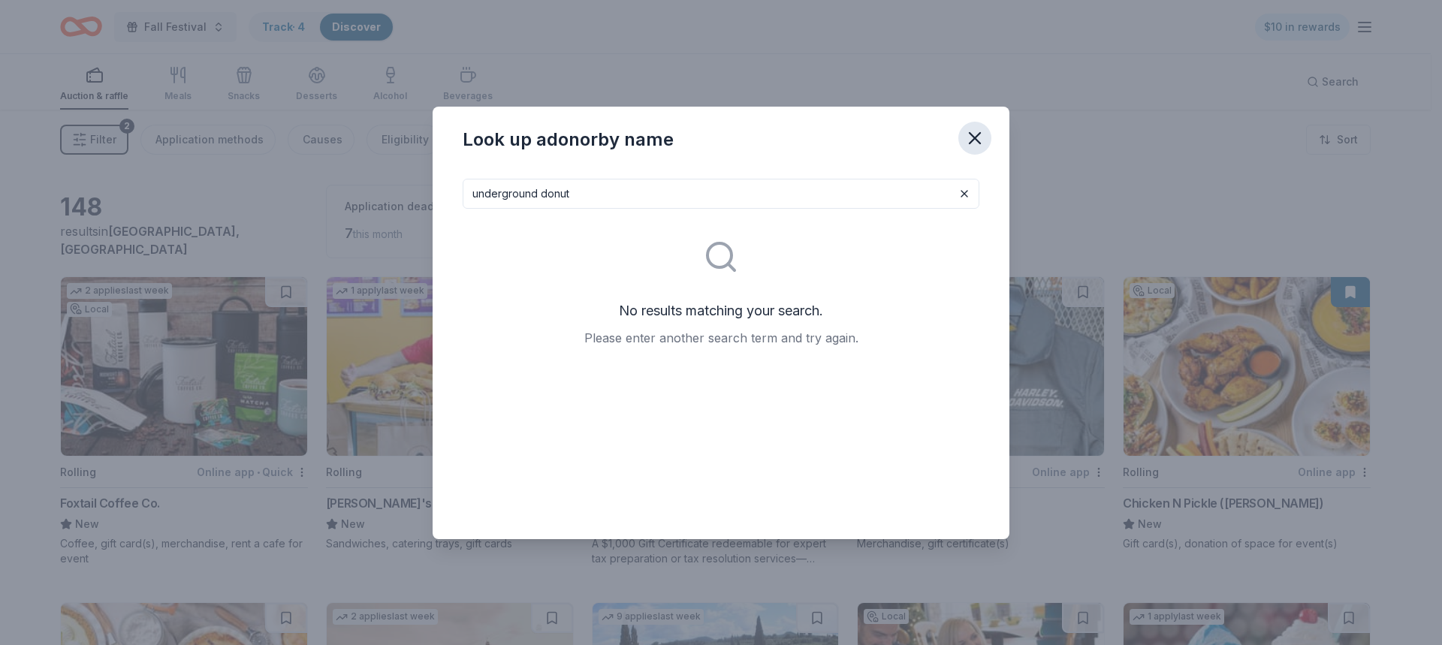
type input "underground donut"
click at [970, 134] on icon "button" at bounding box center [975, 138] width 11 height 11
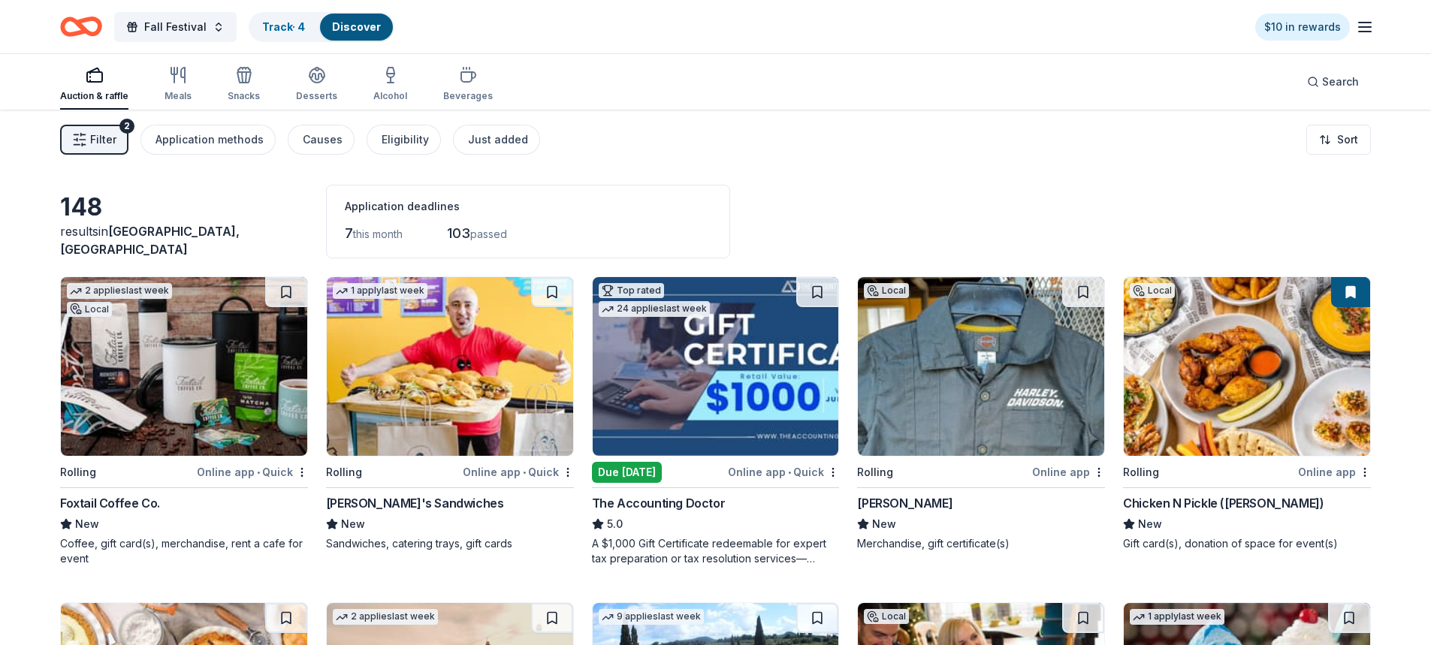
click at [77, 143] on icon "button" at bounding box center [79, 139] width 15 height 15
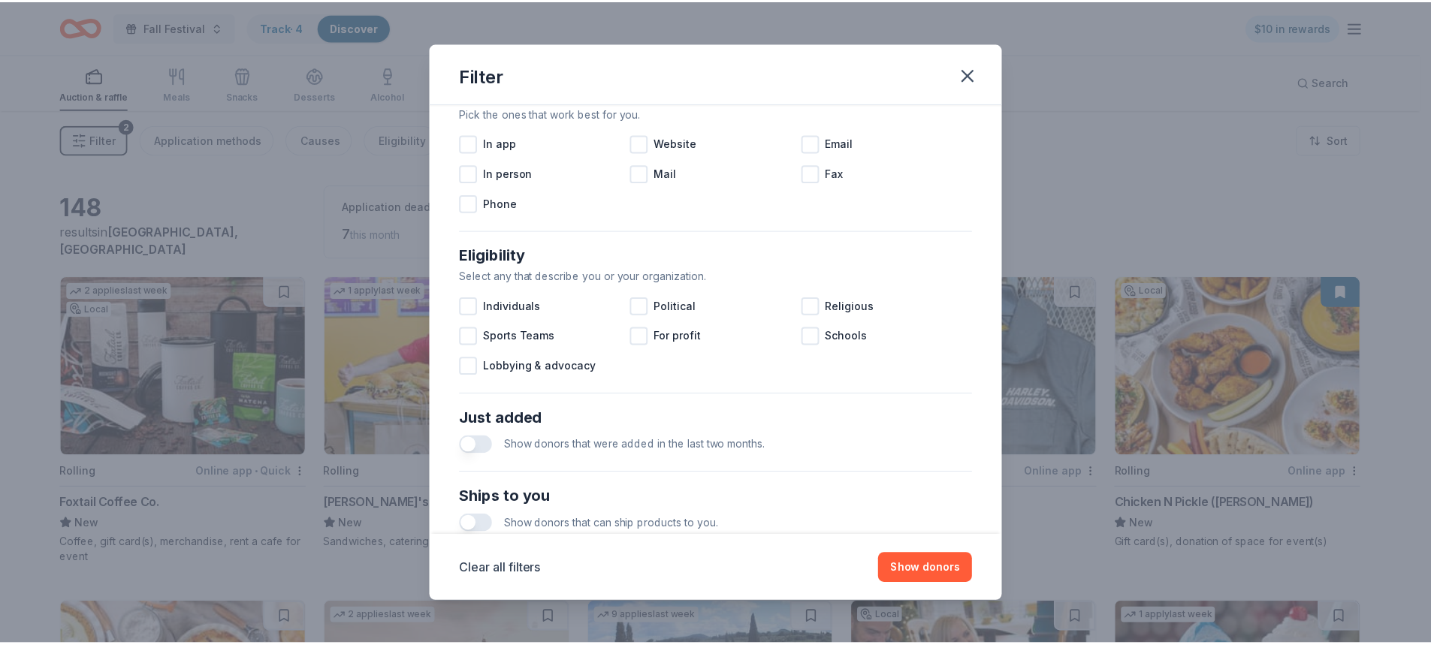
scroll to position [150, 0]
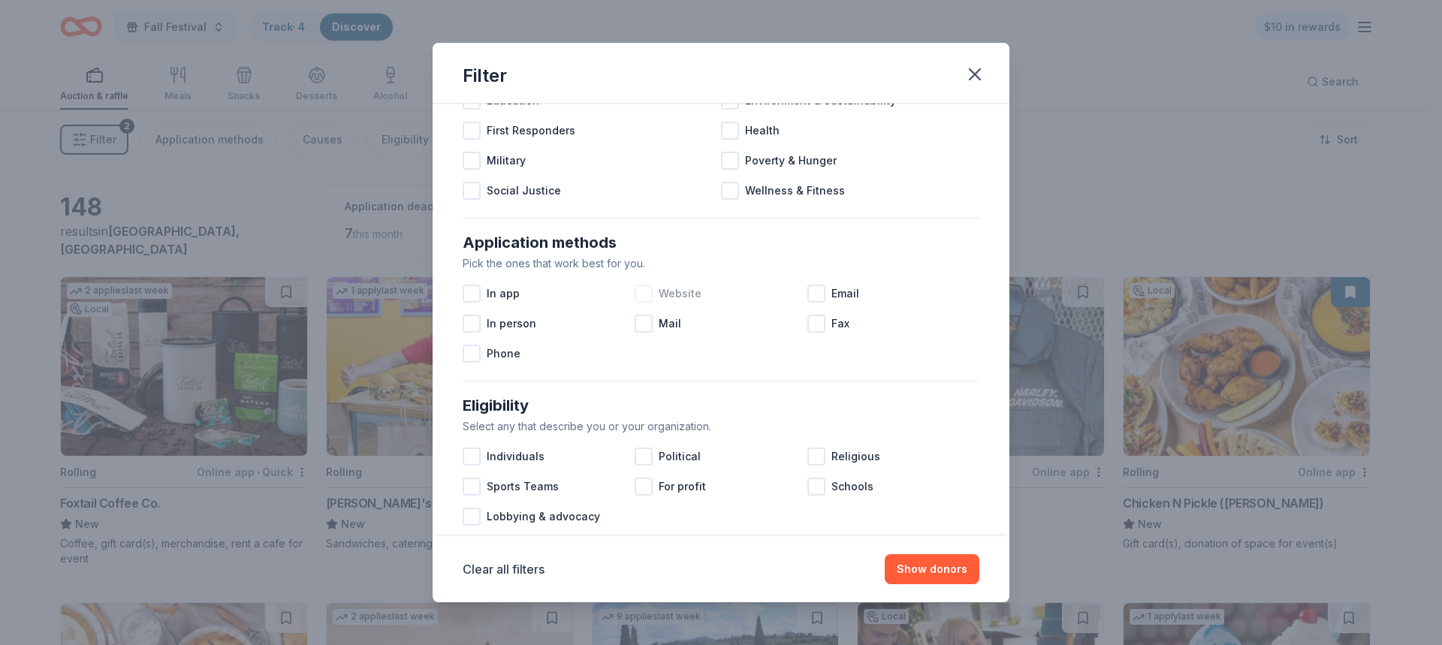
click at [642, 297] on div at bounding box center [644, 294] width 18 height 18
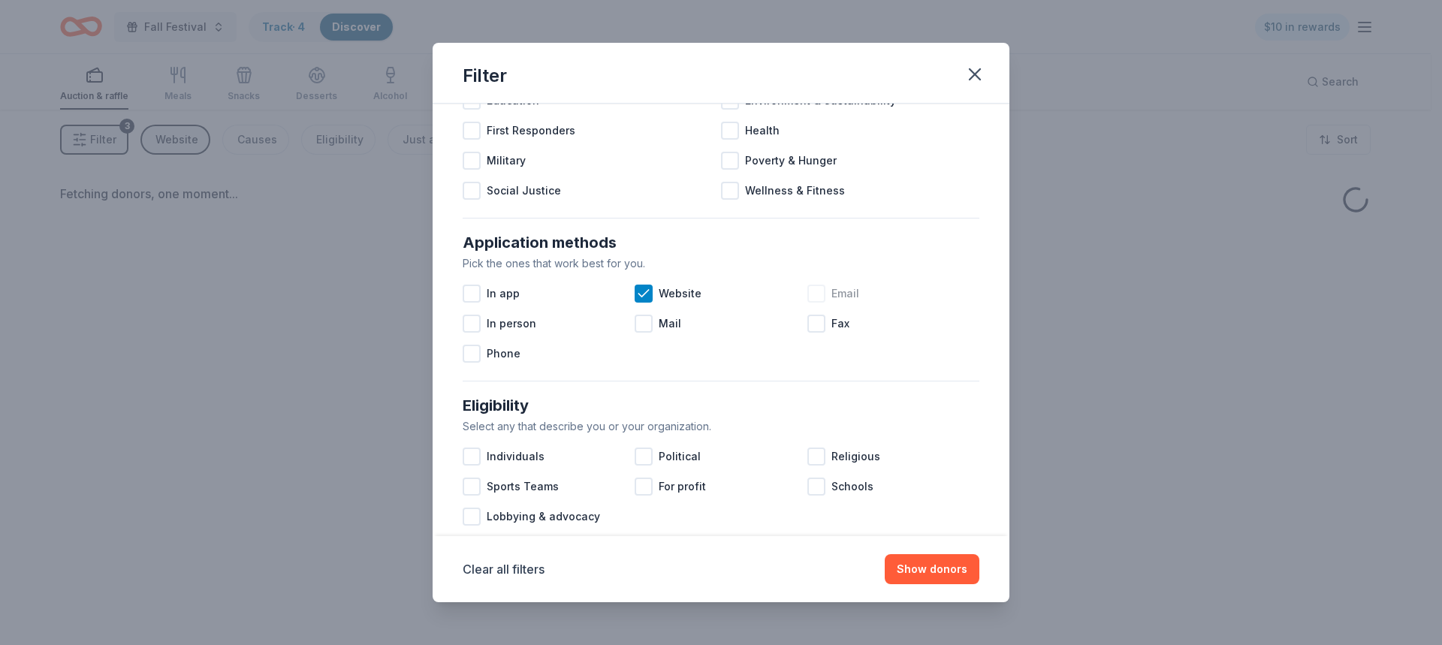
click at [809, 296] on div at bounding box center [817, 294] width 18 height 18
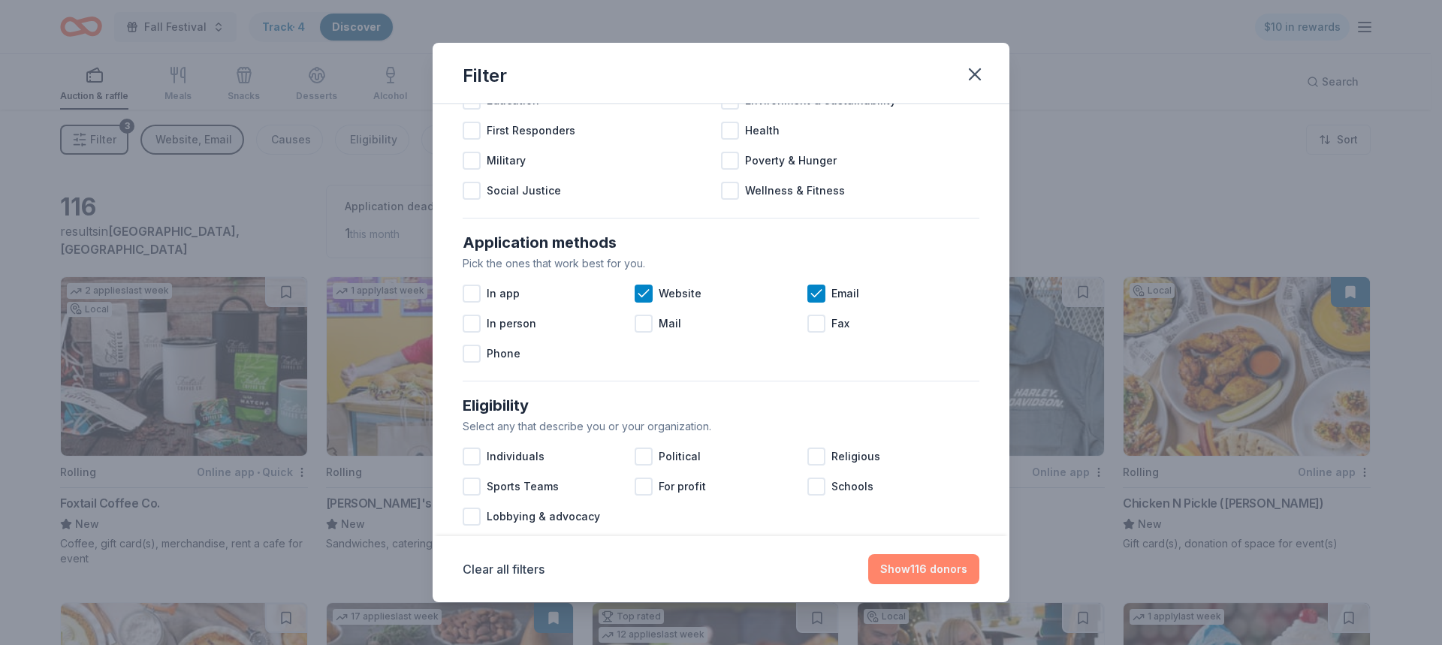
click at [909, 562] on button "Show 116 donors" at bounding box center [923, 569] width 111 height 30
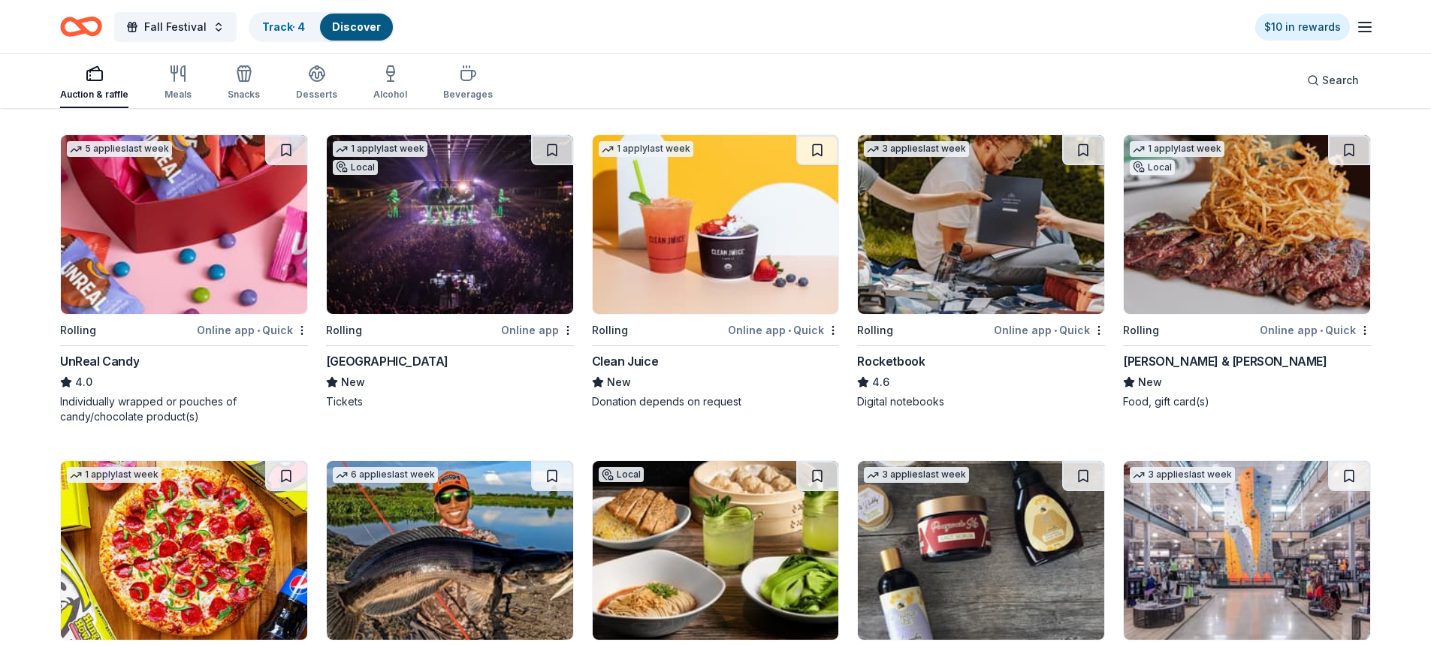
scroll to position [3538, 0]
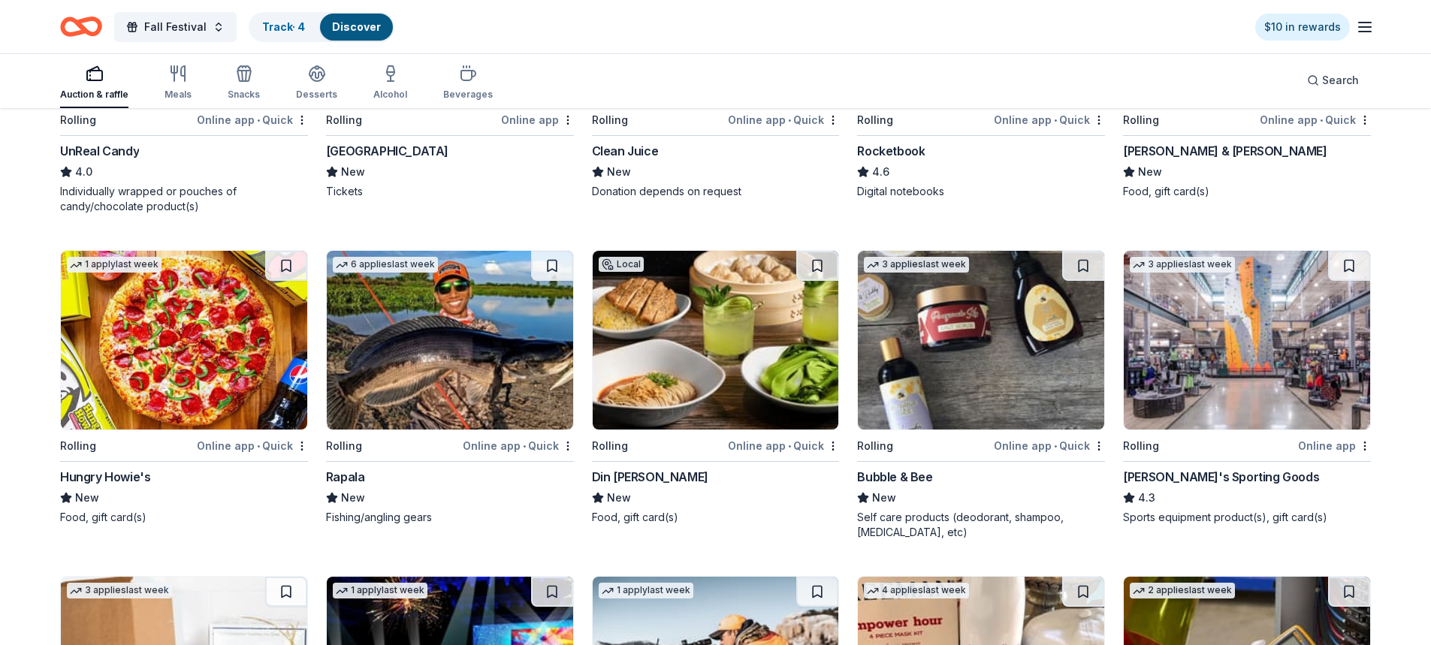
click at [1277, 364] on img at bounding box center [1247, 340] width 246 height 179
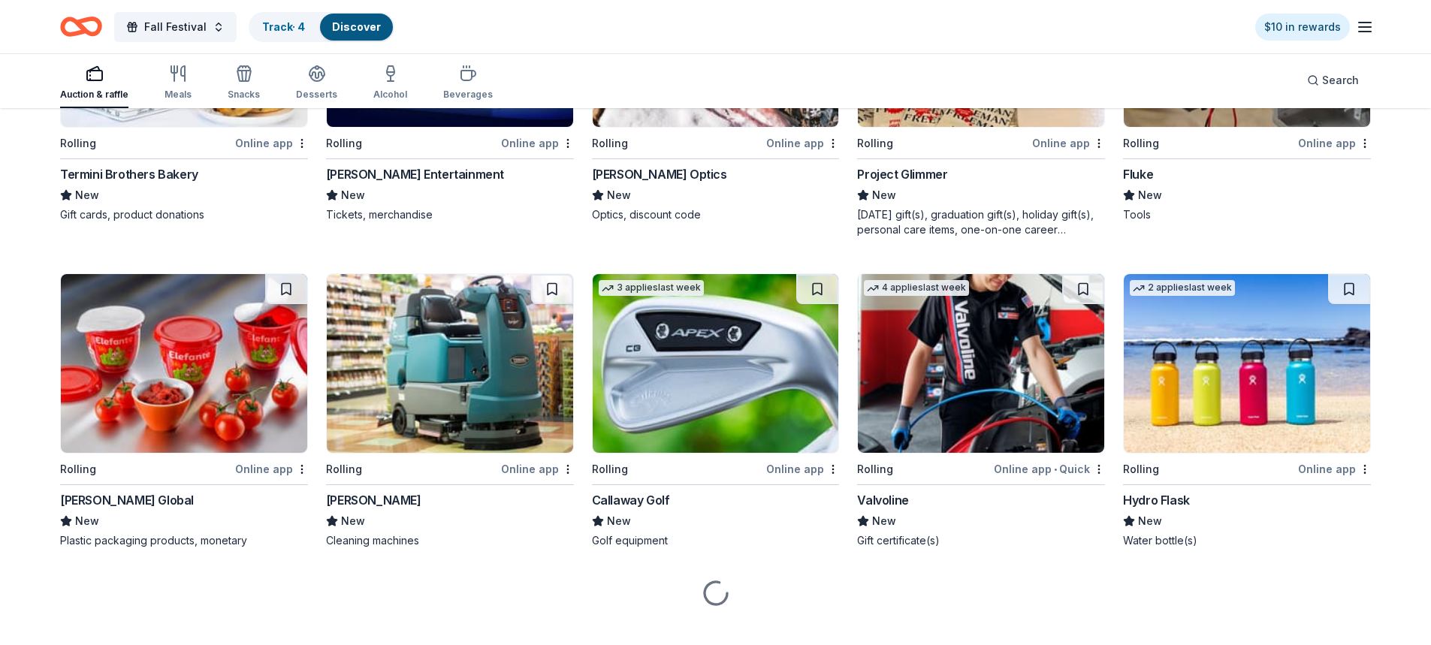
scroll to position [4175, 0]
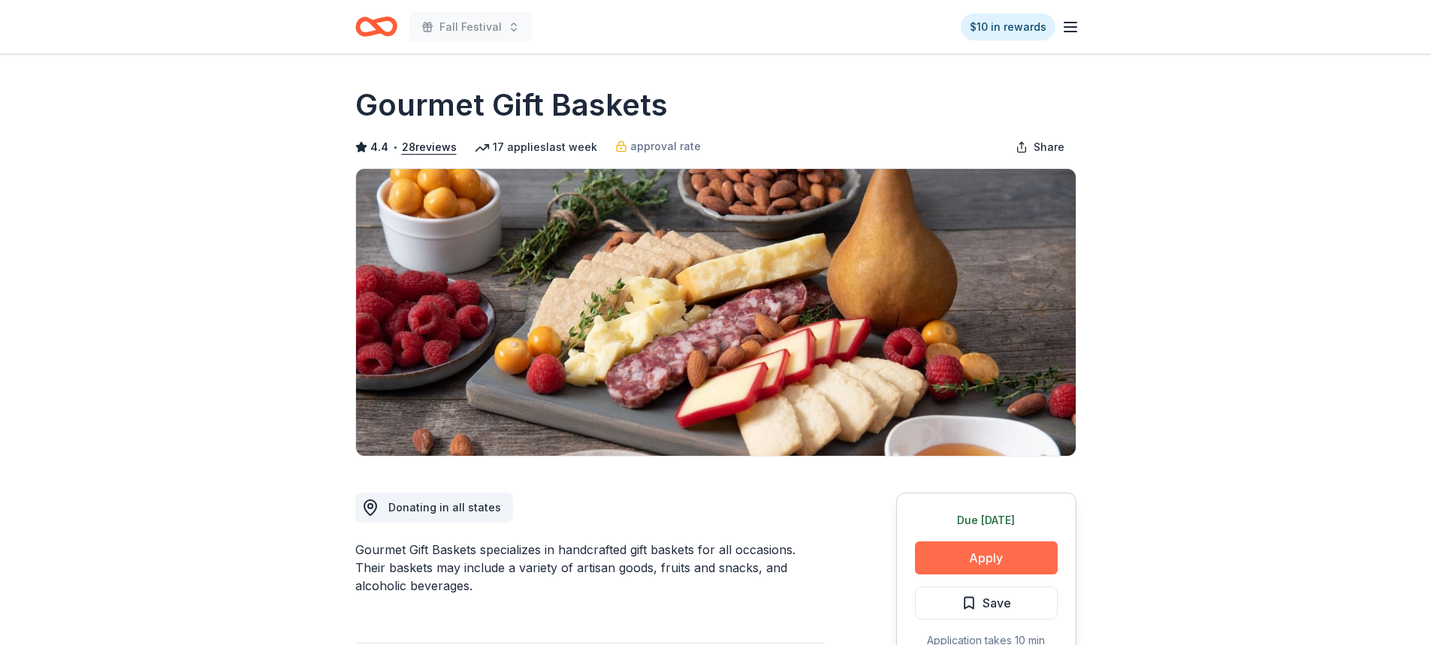
click at [991, 563] on button "Apply" at bounding box center [986, 558] width 143 height 33
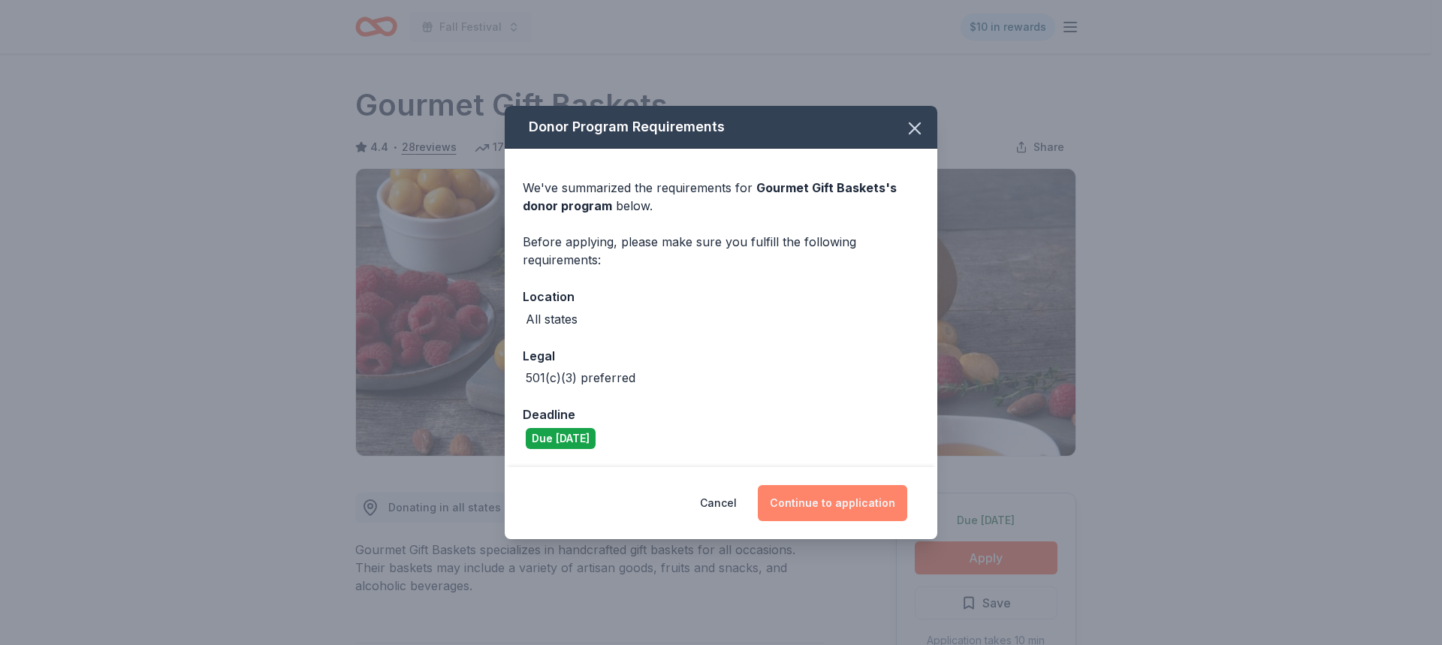
click at [853, 510] on button "Continue to application" at bounding box center [832, 503] width 149 height 36
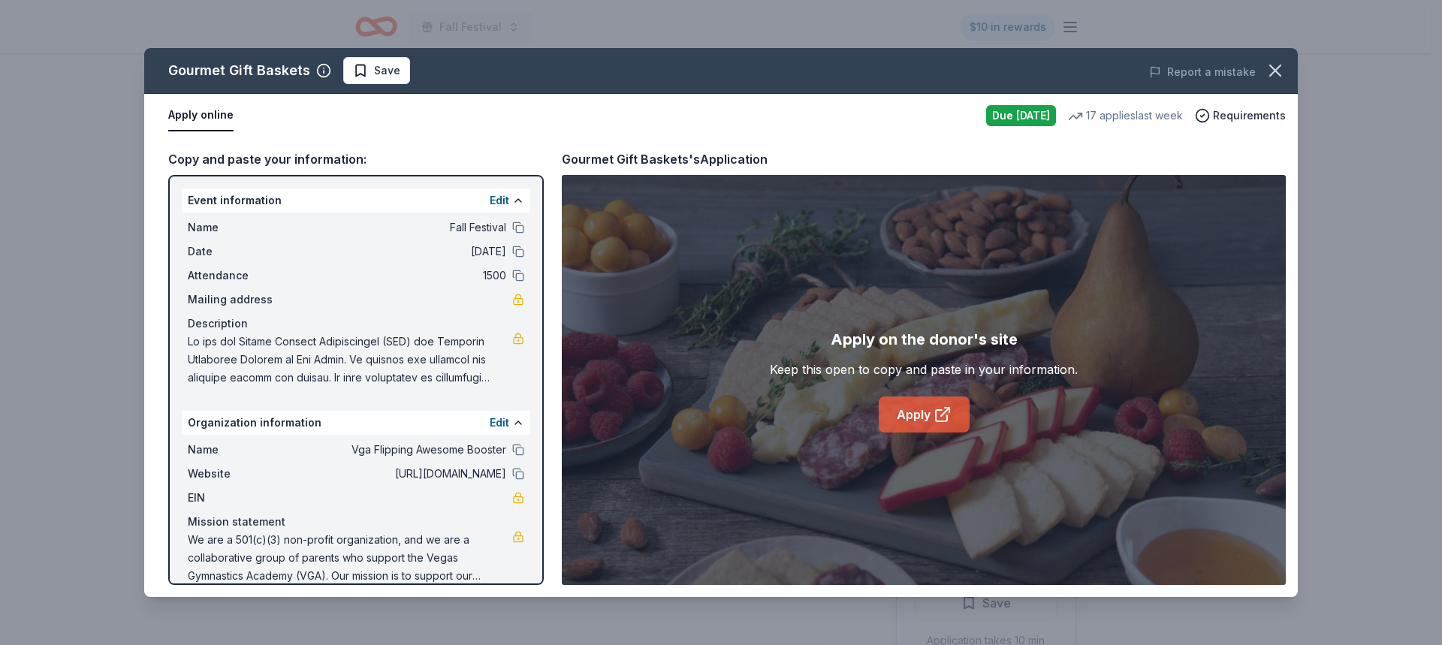
click at [917, 415] on link "Apply" at bounding box center [924, 415] width 91 height 36
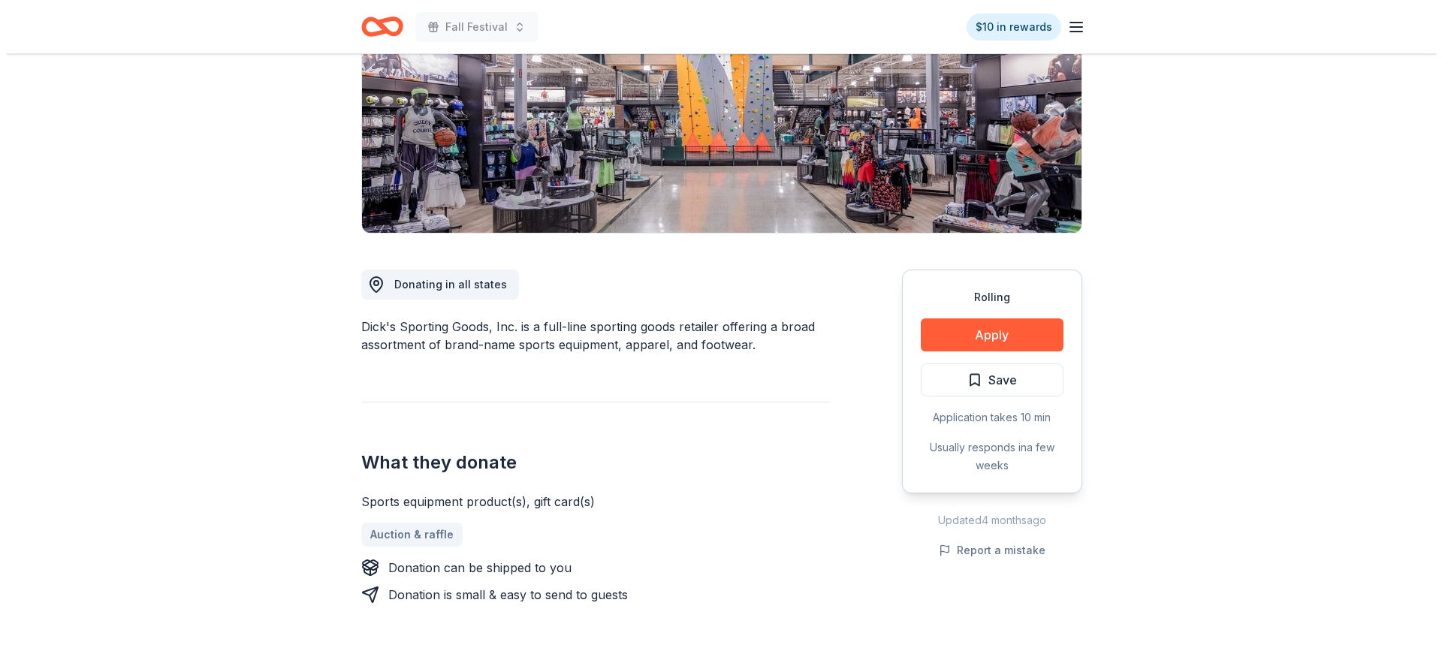
scroll to position [225, 0]
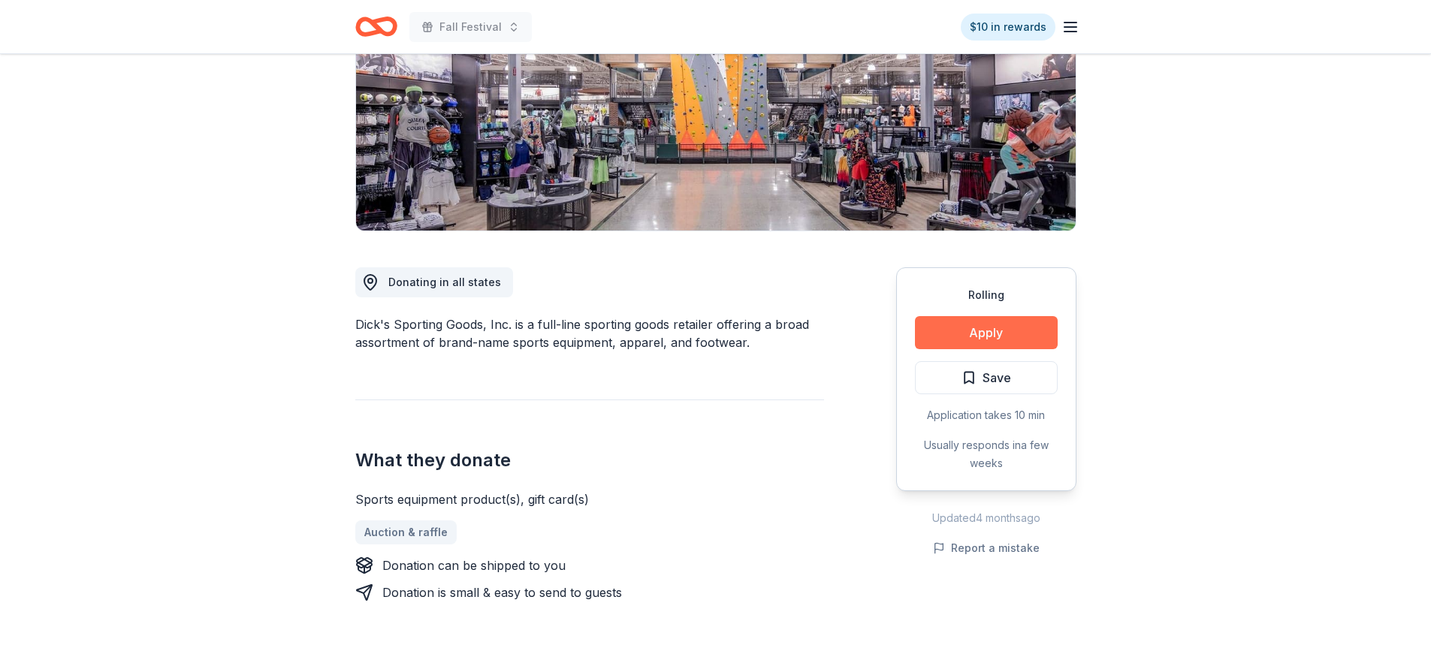
click at [944, 335] on button "Apply" at bounding box center [986, 332] width 143 height 33
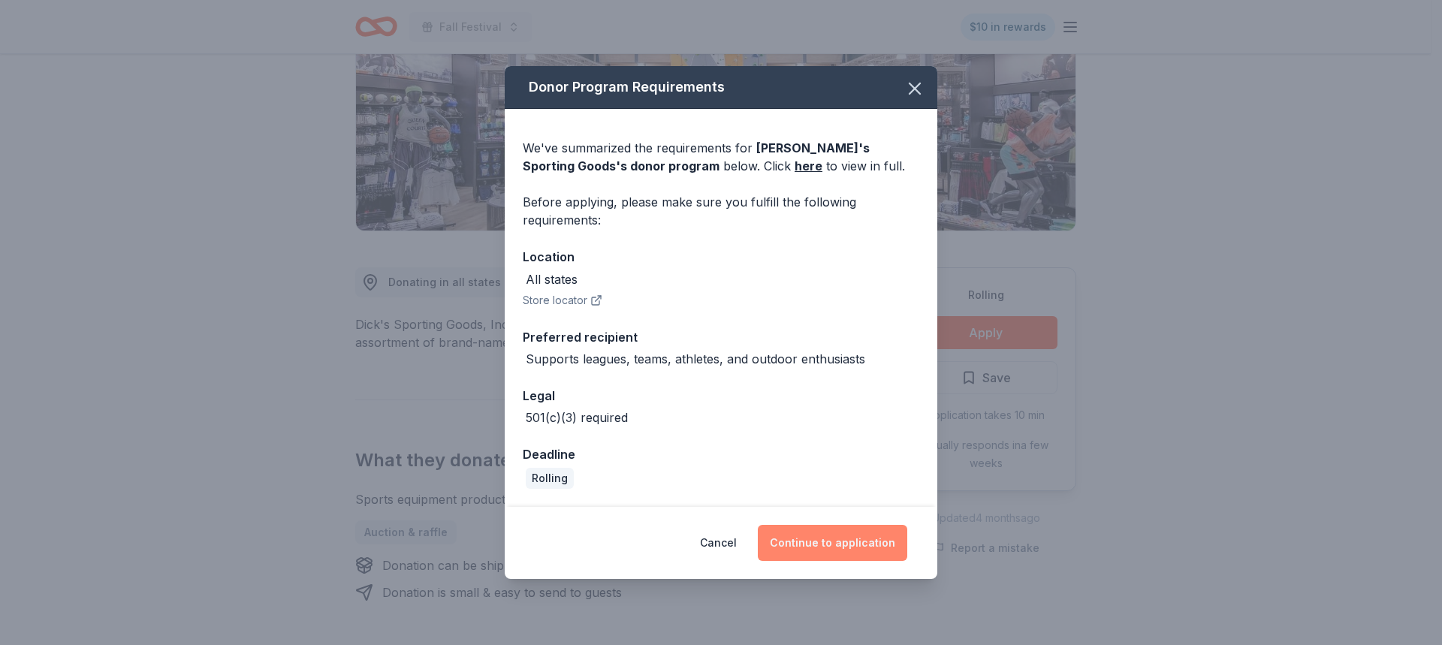
click at [788, 545] on button "Continue to application" at bounding box center [832, 543] width 149 height 36
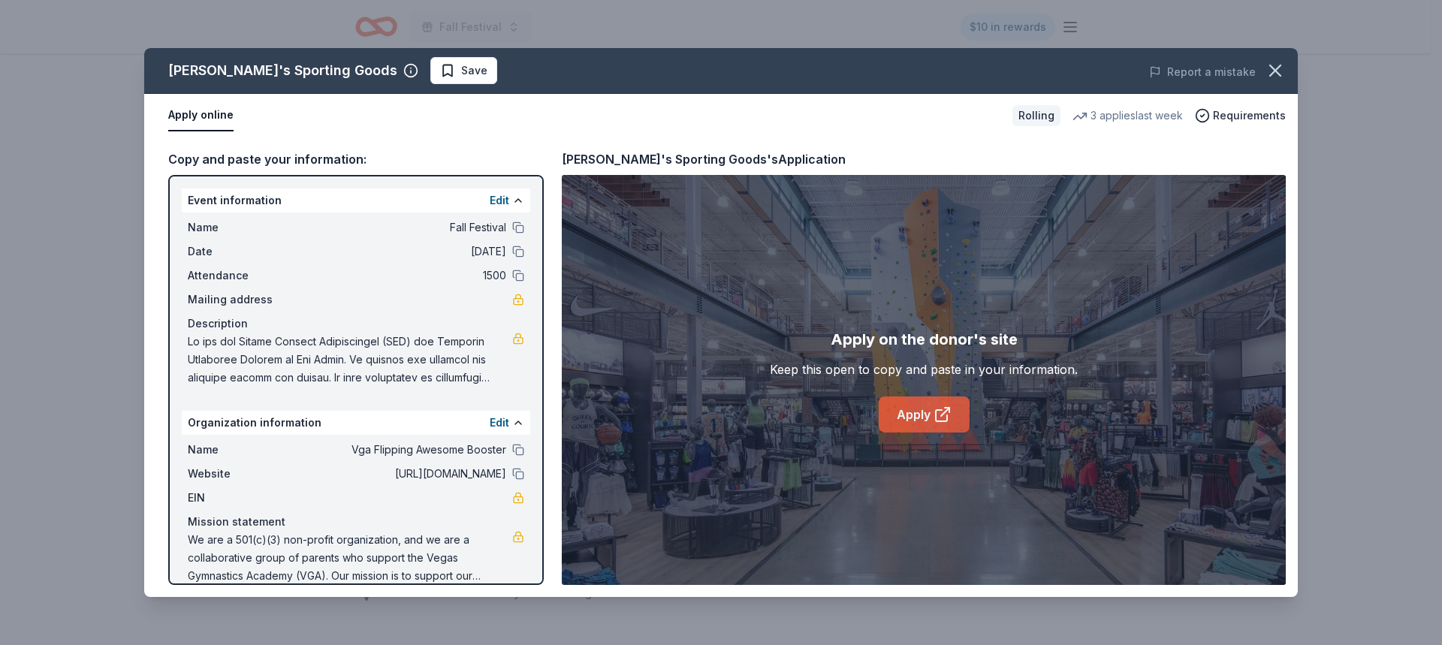
click at [923, 417] on link "Apply" at bounding box center [924, 415] width 91 height 36
